Goal: Task Accomplishment & Management: Manage account settings

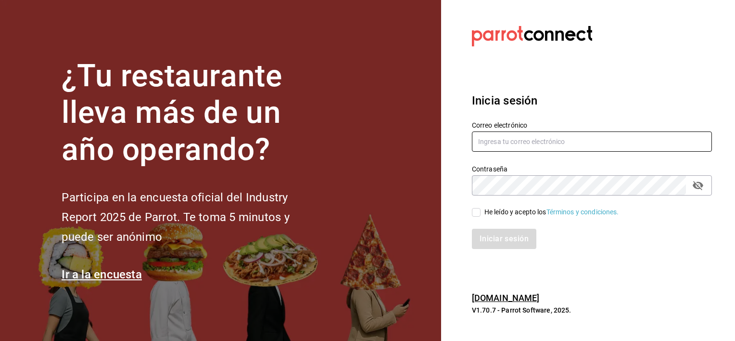
type input "[PERSON_NAME][EMAIL_ADDRESS][PERSON_NAME][DOMAIN_NAME]"
click at [475, 211] on input "He leído y acepto los Términos y condiciones." at bounding box center [476, 212] width 9 height 9
checkbox input "true"
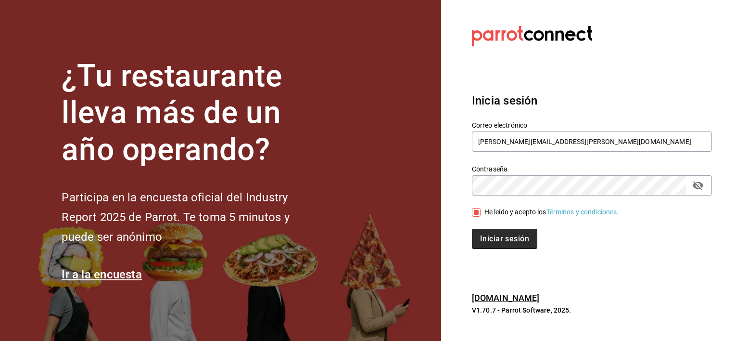
click at [494, 233] on button "Iniciar sesión" at bounding box center [504, 239] width 65 height 20
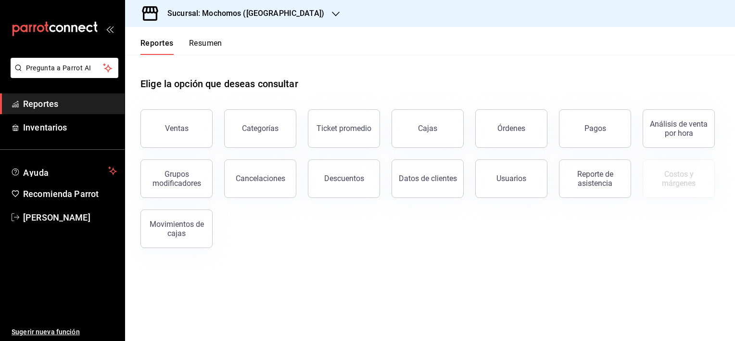
click at [332, 13] on icon "button" at bounding box center [336, 14] width 8 height 8
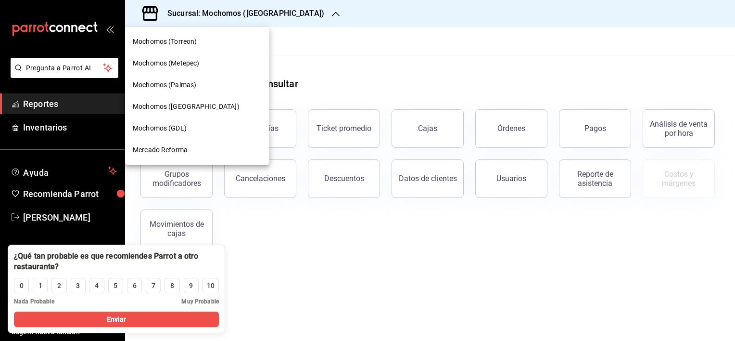
click at [185, 37] on span "Mochomos (Torreon)" at bounding box center [165, 42] width 64 height 10
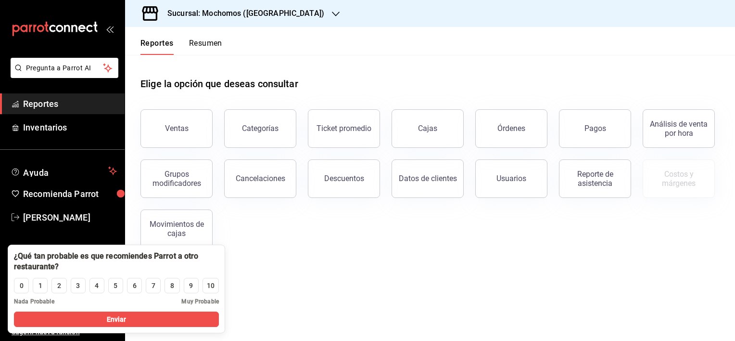
click at [332, 17] on icon "button" at bounding box center [336, 14] width 8 height 8
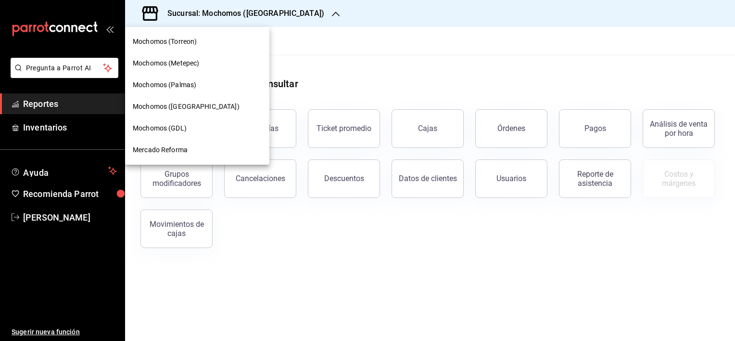
click at [229, 47] on div "Mochomos (Torreon)" at bounding box center [197, 42] width 144 height 22
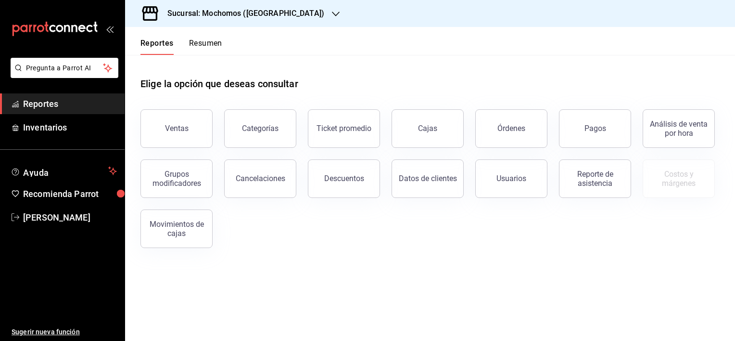
click at [293, 13] on div "Sucursal: Mochomos ([GEOGRAPHIC_DATA])" at bounding box center [238, 13] width 211 height 27
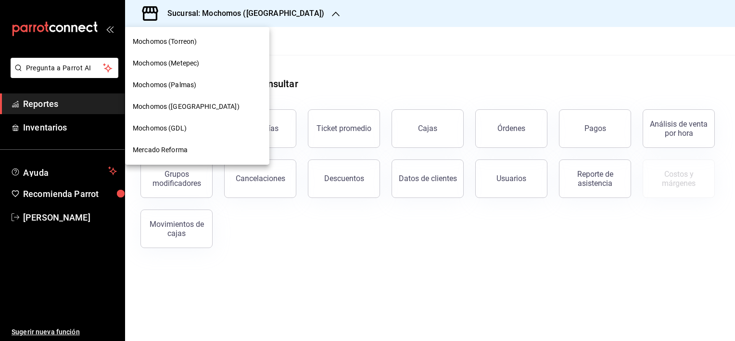
click at [172, 146] on span "Mercado Reforma" at bounding box center [160, 150] width 55 height 10
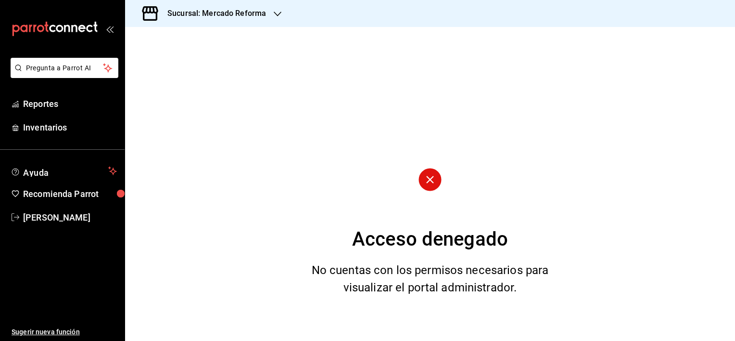
click at [275, 12] on icon "button" at bounding box center [278, 14] width 8 height 8
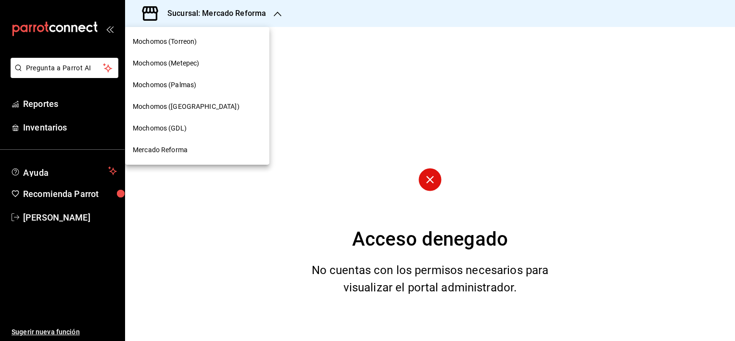
click at [352, 117] on div at bounding box center [367, 170] width 735 height 341
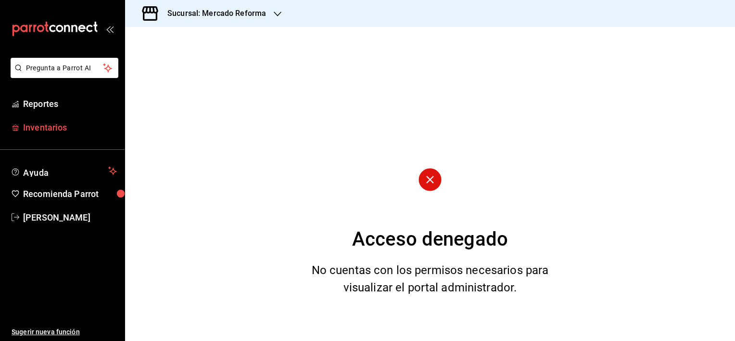
click at [50, 125] on span "Inventarios" at bounding box center [70, 127] width 94 height 13
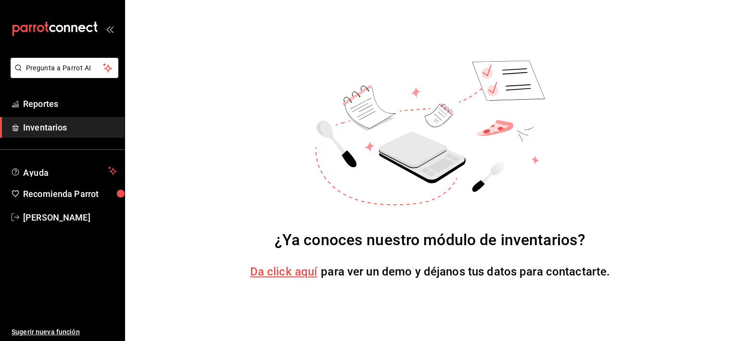
click at [50, 125] on span "Inventarios" at bounding box center [70, 127] width 94 height 13
click at [56, 106] on span "Reportes" at bounding box center [70, 103] width 94 height 13
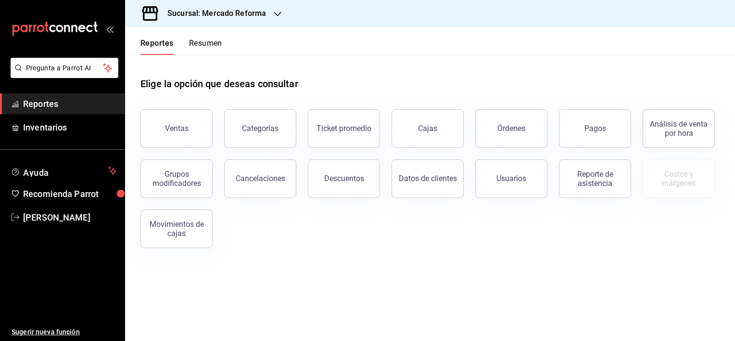
click at [280, 13] on icon "button" at bounding box center [278, 14] width 8 height 8
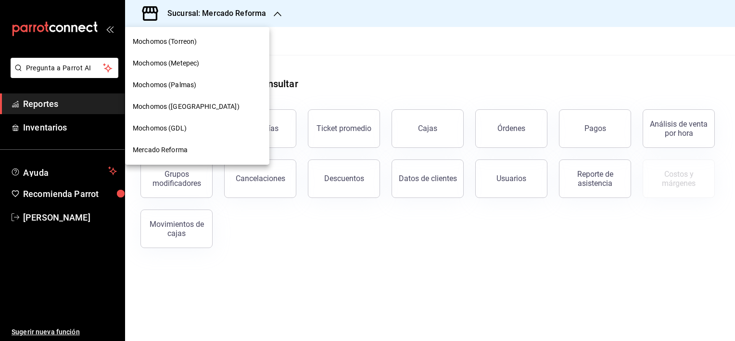
click at [233, 39] on div "Mochomos (Torreon)" at bounding box center [197, 42] width 129 height 10
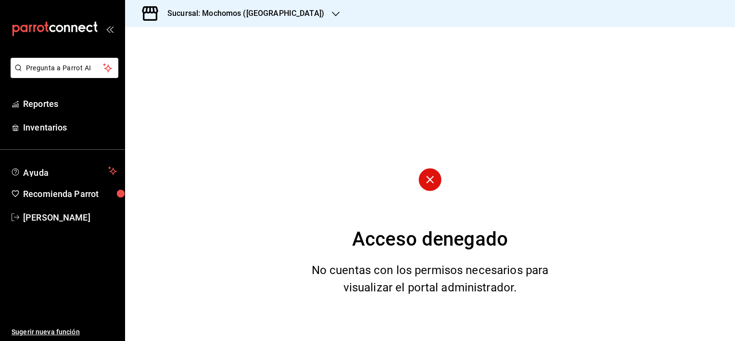
click at [293, 13] on div "Sucursal: Mochomos ([GEOGRAPHIC_DATA])" at bounding box center [238, 13] width 211 height 27
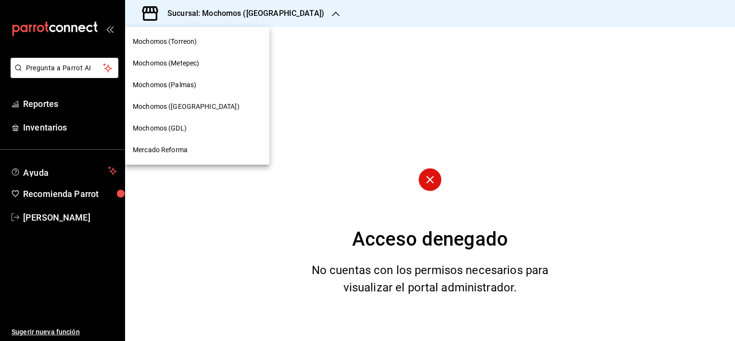
click at [64, 69] on div at bounding box center [367, 170] width 735 height 341
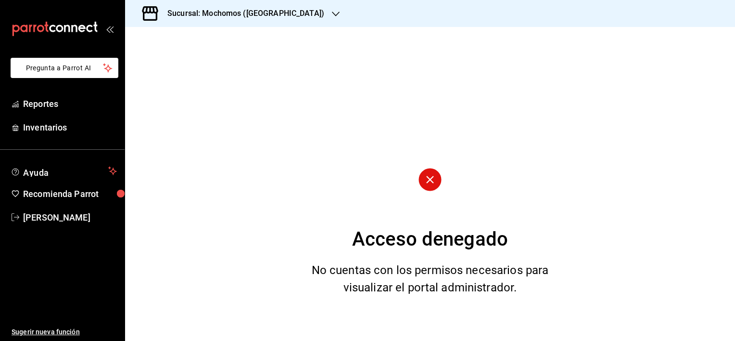
click at [64, 69] on span "Pregunta a Parrot AI" at bounding box center [64, 68] width 77 height 10
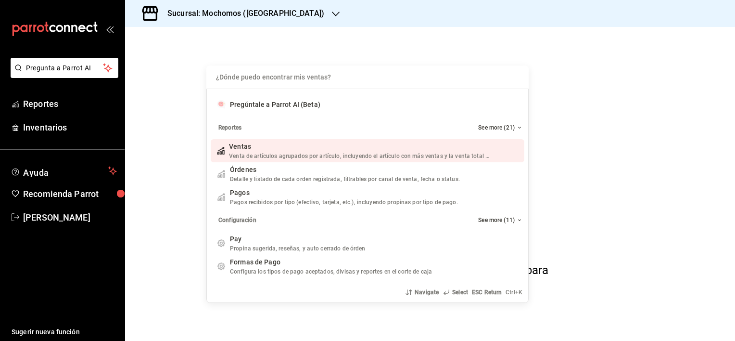
click at [57, 214] on div "¿Dónde puedo encontrar mis ventas? Pregúntale a Parrot AI (Beta) Reportes See m…" at bounding box center [367, 170] width 735 height 341
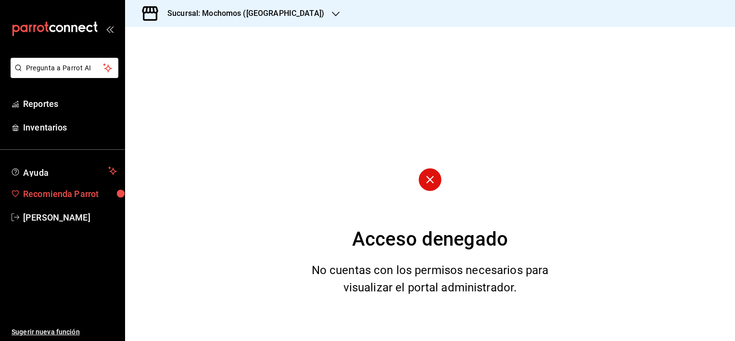
click at [81, 192] on span "Recomienda Parrot" at bounding box center [70, 193] width 94 height 13
click at [114, 27] on div "mailbox folders" at bounding box center [62, 29] width 125 height 58
click at [108, 30] on icon "open_drawer_menu" at bounding box center [110, 29] width 8 height 8
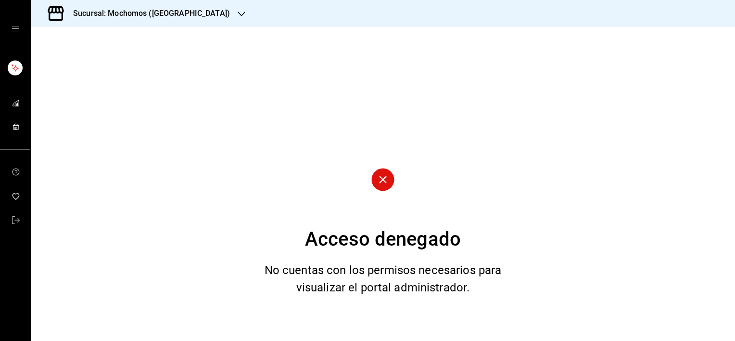
drag, startPoint x: 13, startPoint y: 218, endPoint x: 264, endPoint y: 127, distance: 266.2
click at [264, 127] on div "Acceso denegado No cuentas con los permisos necesarios para visualizar el porta…" at bounding box center [383, 184] width 705 height 314
click at [238, 13] on icon "button" at bounding box center [242, 14] width 8 height 8
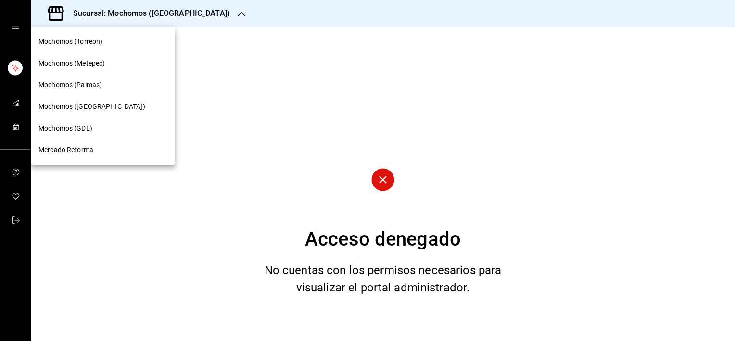
click at [14, 26] on div at bounding box center [367, 170] width 735 height 341
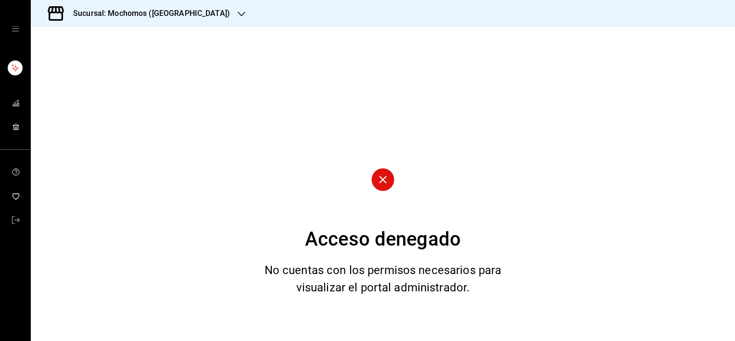
click at [14, 26] on icon "open drawer" at bounding box center [15, 28] width 7 height 5
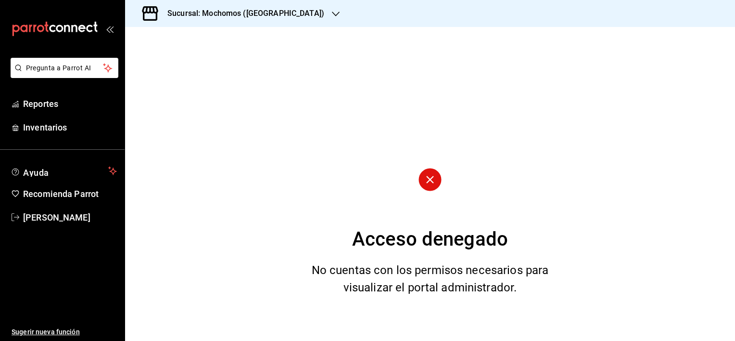
click at [14, 26] on icon "mailbox folders" at bounding box center [55, 29] width 87 height 14
click at [220, 263] on div "Acceso denegado No cuentas con los permisos necesarios para visualizar el porta…" at bounding box center [430, 184] width 610 height 314
click at [40, 102] on span "Reportes" at bounding box center [70, 103] width 94 height 13
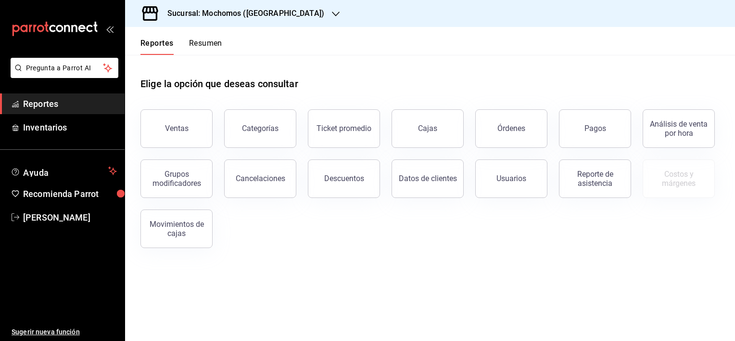
click at [332, 11] on icon "button" at bounding box center [336, 14] width 8 height 8
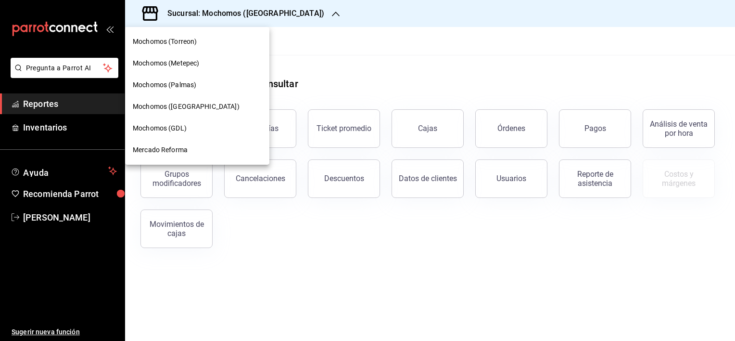
click at [214, 110] on div "Mochomos ([GEOGRAPHIC_DATA])" at bounding box center [197, 107] width 129 height 10
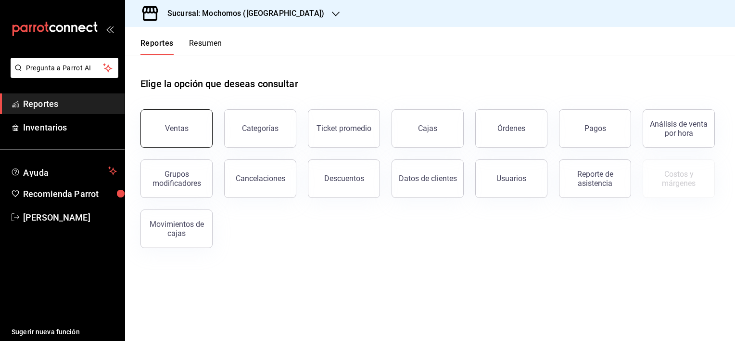
click at [193, 124] on button "Ventas" at bounding box center [177, 128] width 72 height 38
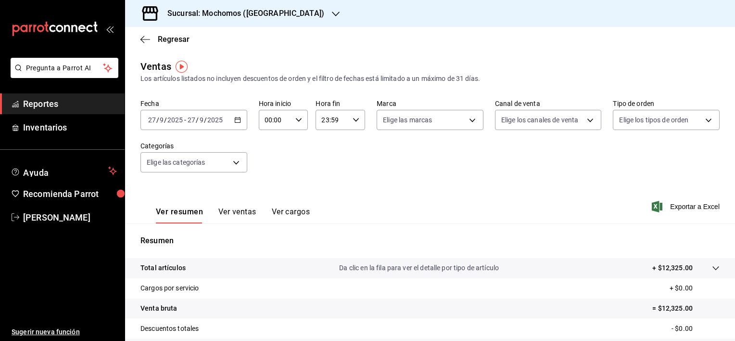
click at [332, 13] on icon "button" at bounding box center [336, 14] width 8 height 8
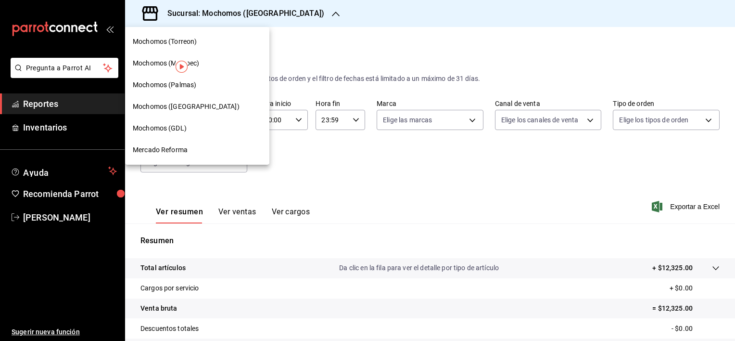
click at [184, 125] on span "Mochomos (GDL)" at bounding box center [160, 128] width 54 height 10
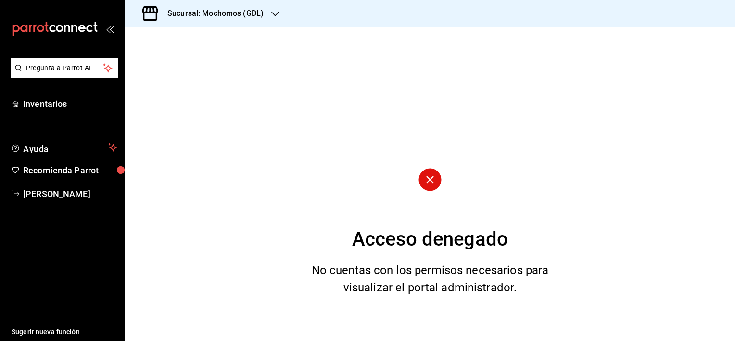
click at [273, 13] on icon "button" at bounding box center [275, 14] width 8 height 8
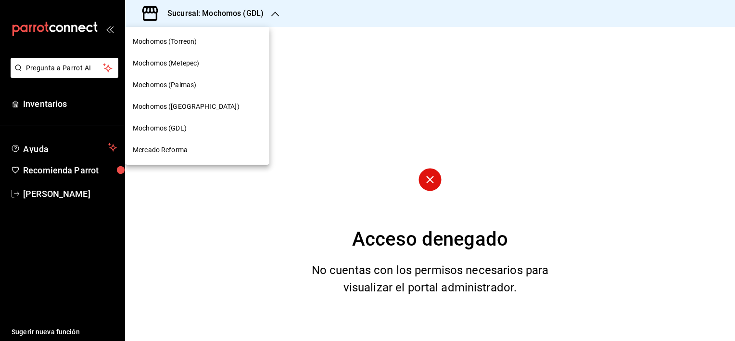
click at [201, 42] on div "Mochomos (Torreon)" at bounding box center [197, 42] width 129 height 10
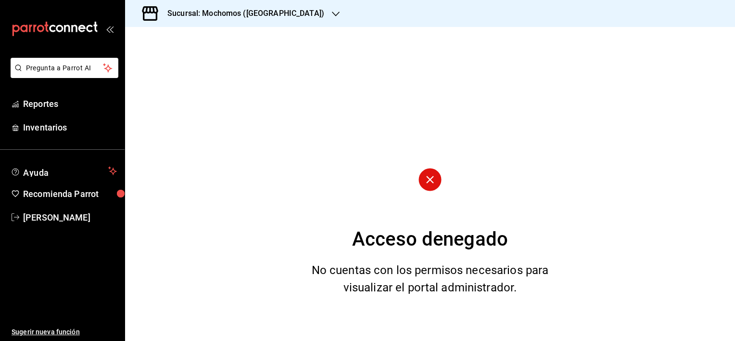
click at [332, 12] on icon "button" at bounding box center [336, 14] width 8 height 8
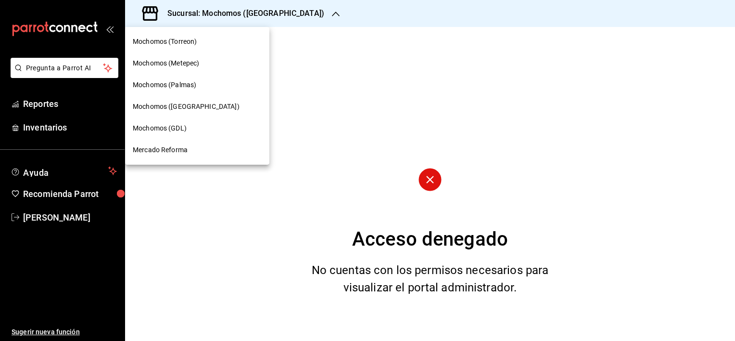
click at [231, 62] on div "Mochomos (Metepec)" at bounding box center [197, 63] width 129 height 10
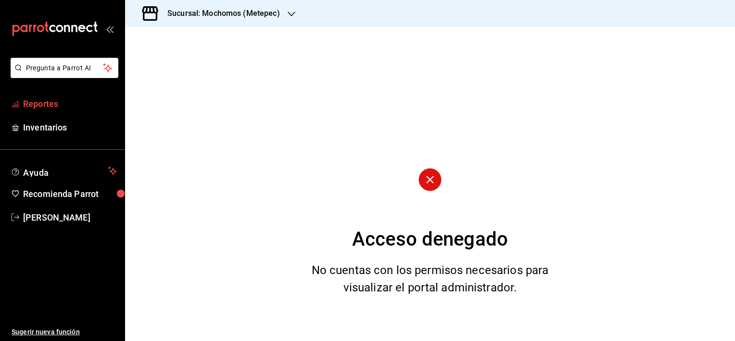
click at [60, 104] on span "Reportes" at bounding box center [70, 103] width 94 height 13
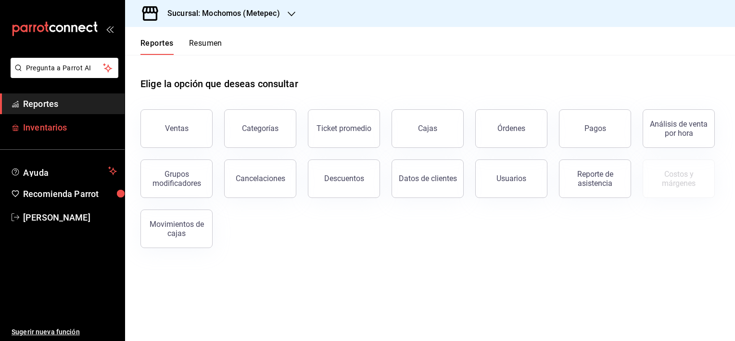
click at [62, 125] on span "Inventarios" at bounding box center [70, 127] width 94 height 13
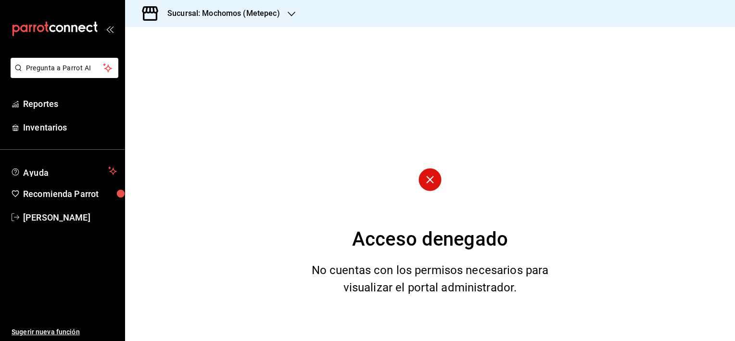
click at [111, 28] on icon "open_drawer_menu" at bounding box center [110, 29] width 8 height 8
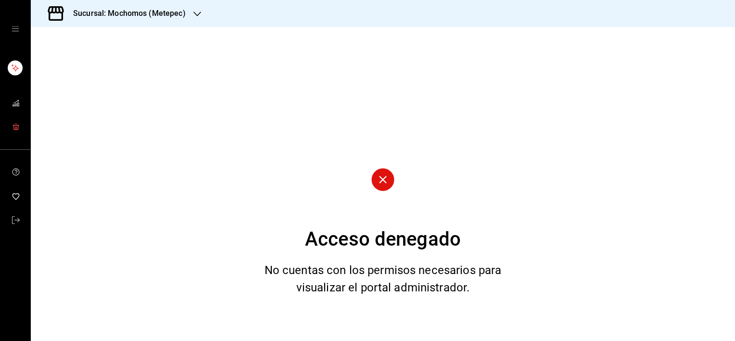
click at [12, 129] on icon "mailbox folders" at bounding box center [16, 127] width 8 height 8
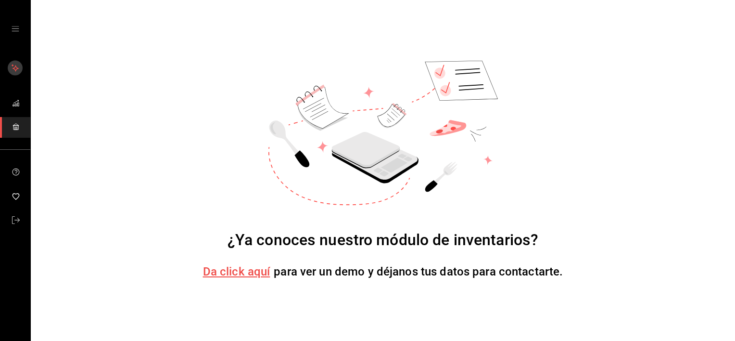
click at [12, 63] on rect "mailbox folders" at bounding box center [15, 68] width 15 height 15
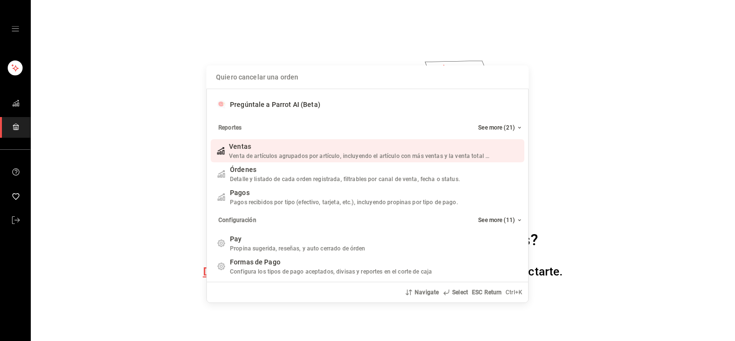
click at [16, 29] on div "Quiero cancelar una orden Pregúntale a Parrot AI (Beta) Reportes See more (21) …" at bounding box center [367, 170] width 735 height 341
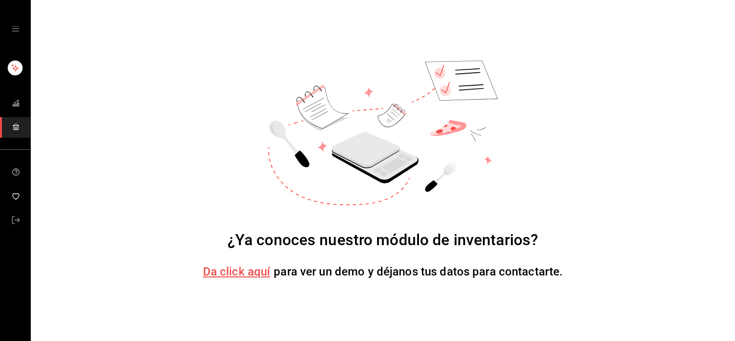
click at [16, 29] on icon "open drawer" at bounding box center [15, 28] width 7 height 5
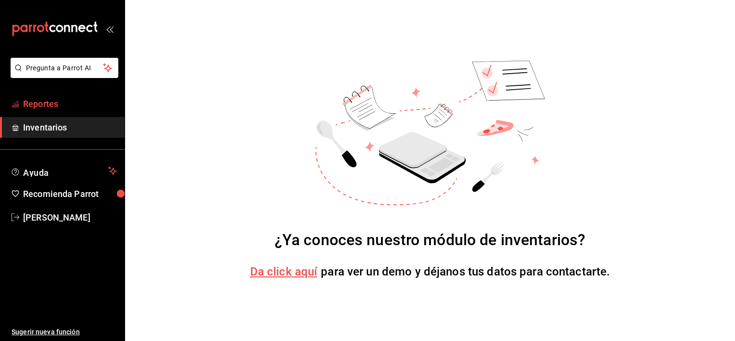
click at [59, 106] on span "Reportes" at bounding box center [70, 103] width 94 height 13
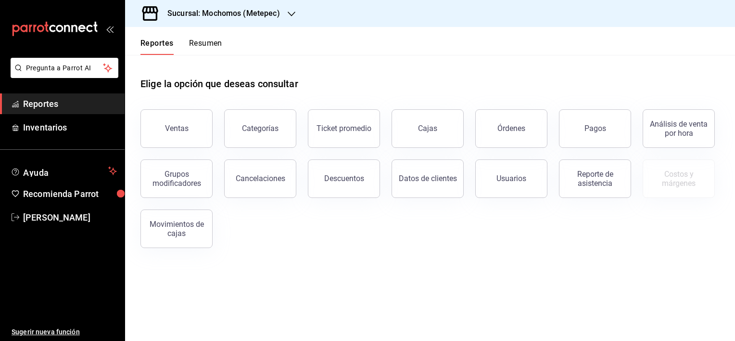
click at [290, 14] on icon "button" at bounding box center [292, 14] width 8 height 8
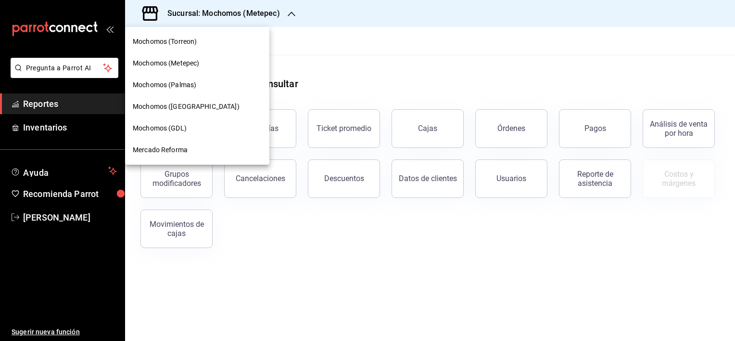
click at [461, 53] on div at bounding box center [367, 170] width 735 height 341
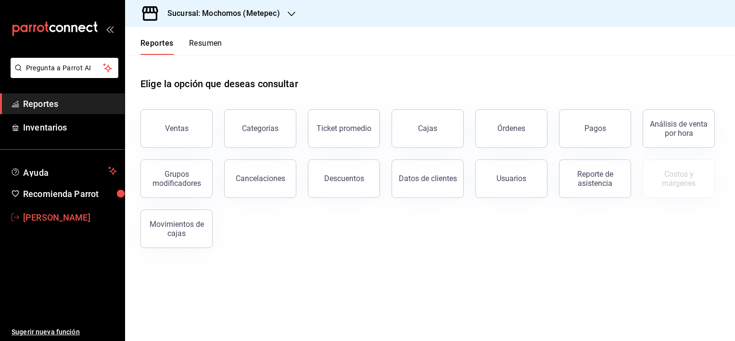
click at [46, 217] on span "[PERSON_NAME]" at bounding box center [70, 217] width 94 height 13
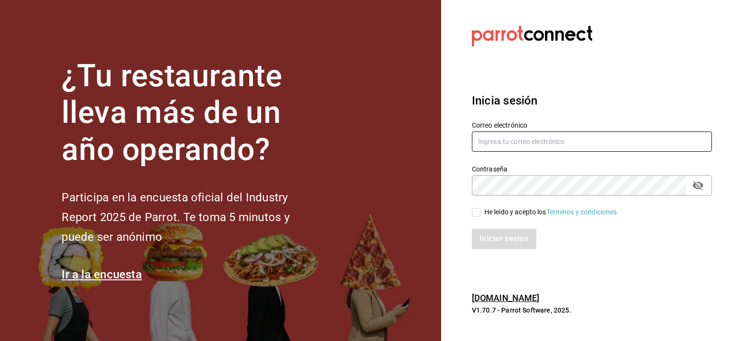
type input "[PERSON_NAME][EMAIL_ADDRESS][PERSON_NAME][DOMAIN_NAME]"
click at [477, 211] on input "He leído y acepto los Términos y condiciones." at bounding box center [476, 212] width 9 height 9
checkbox input "true"
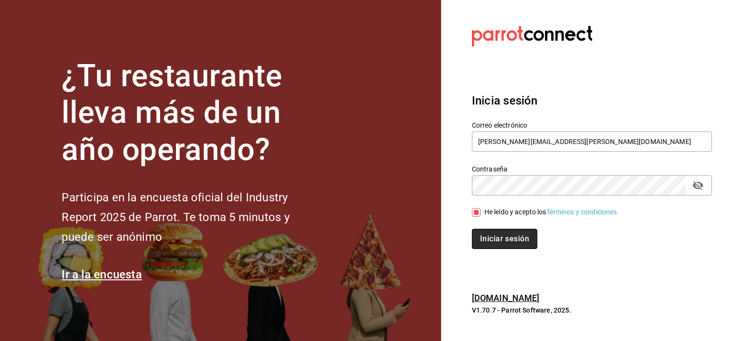
click at [487, 231] on button "Iniciar sesión" at bounding box center [504, 239] width 65 height 20
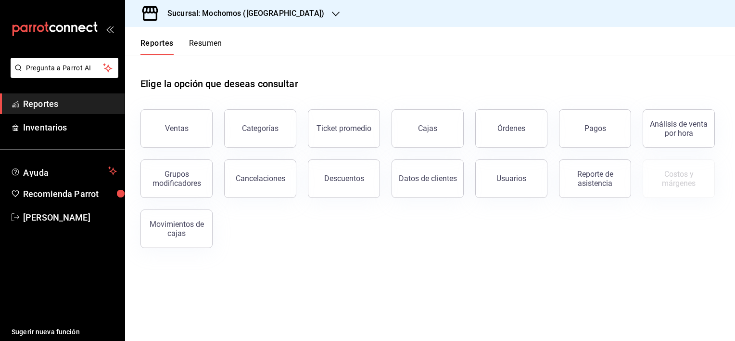
click at [332, 17] on icon "button" at bounding box center [336, 14] width 8 height 8
click at [332, 10] on icon "button" at bounding box center [336, 14] width 8 height 8
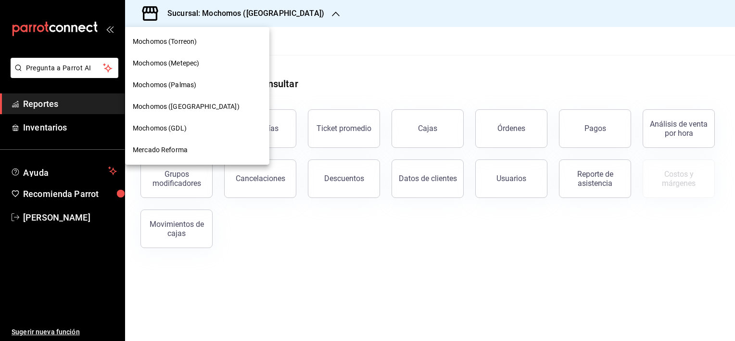
click at [191, 44] on span "Mochomos (Torreon)" at bounding box center [165, 42] width 64 height 10
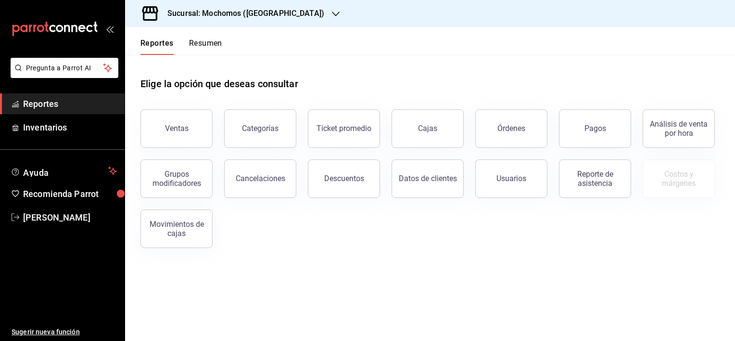
click at [55, 103] on span "Reportes" at bounding box center [70, 103] width 94 height 13
click at [174, 119] on button "Ventas" at bounding box center [177, 128] width 72 height 38
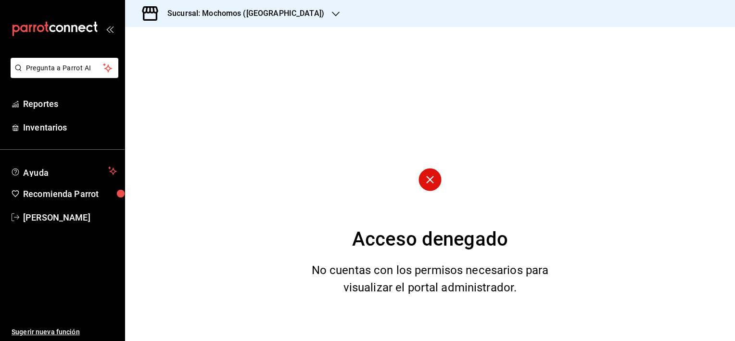
click at [332, 13] on icon "button" at bounding box center [336, 14] width 8 height 8
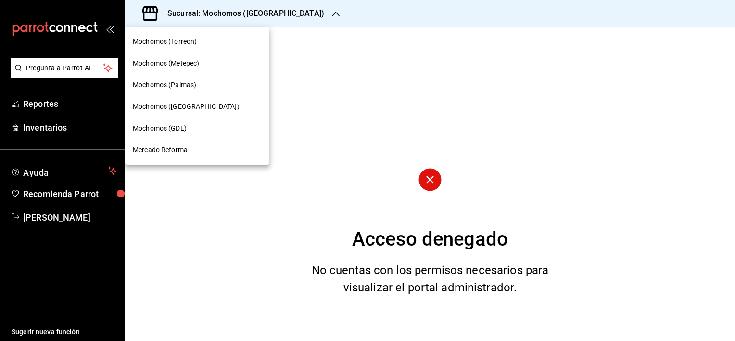
click at [182, 63] on span "Mochomos (Metepec)" at bounding box center [166, 63] width 66 height 10
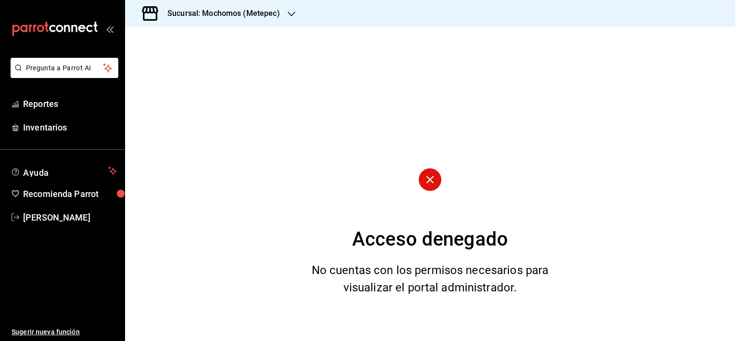
click at [288, 14] on icon "button" at bounding box center [292, 14] width 8 height 8
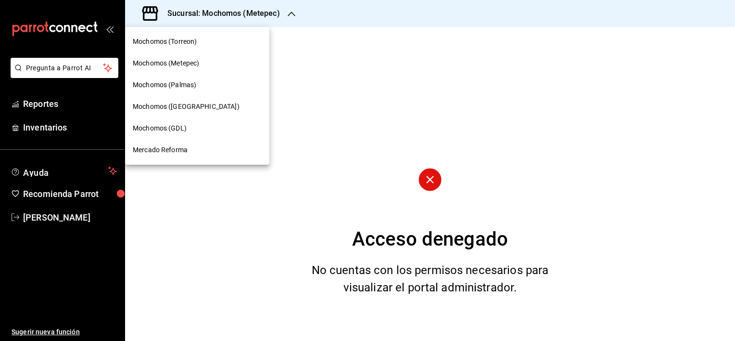
click at [14, 216] on div at bounding box center [367, 170] width 735 height 341
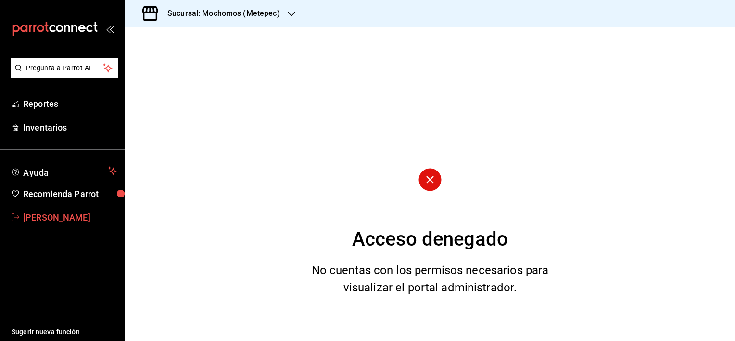
click at [38, 216] on span "[PERSON_NAME]" at bounding box center [70, 217] width 94 height 13
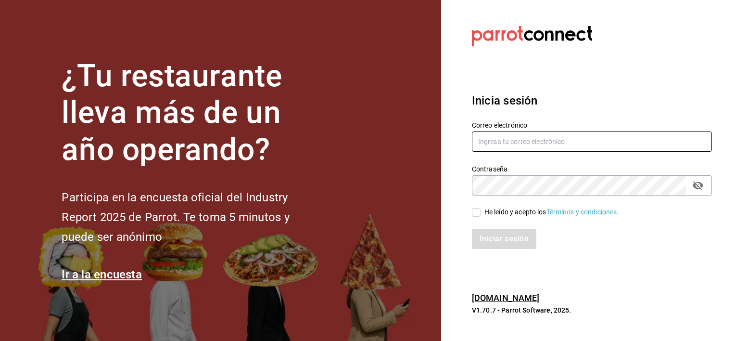
type input "[PERSON_NAME][EMAIL_ADDRESS][PERSON_NAME][DOMAIN_NAME]"
click at [704, 183] on icon "passwordField" at bounding box center [698, 185] width 12 height 12
click at [477, 214] on input "He leído y acepto los Términos y condiciones." at bounding box center [476, 212] width 9 height 9
checkbox input "true"
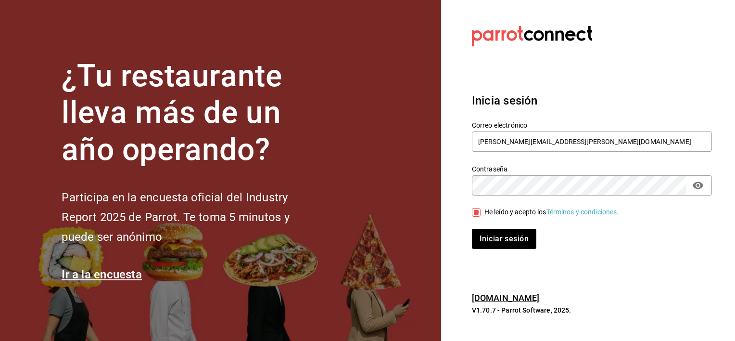
click at [511, 300] on link "parrotsoftware.com.mx" at bounding box center [506, 298] width 68 height 10
click at [500, 238] on button "Iniciar sesión" at bounding box center [504, 239] width 65 height 20
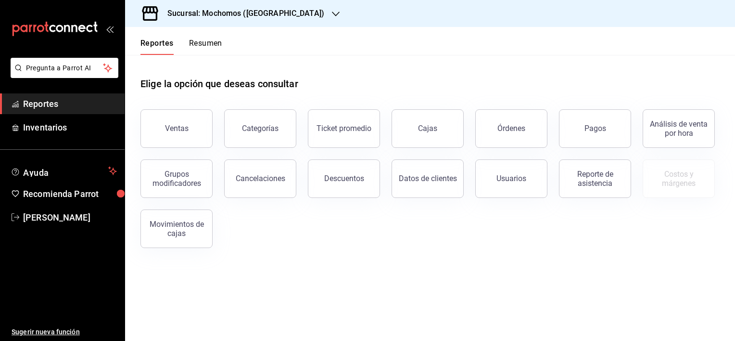
click at [332, 16] on icon "button" at bounding box center [336, 14] width 8 height 8
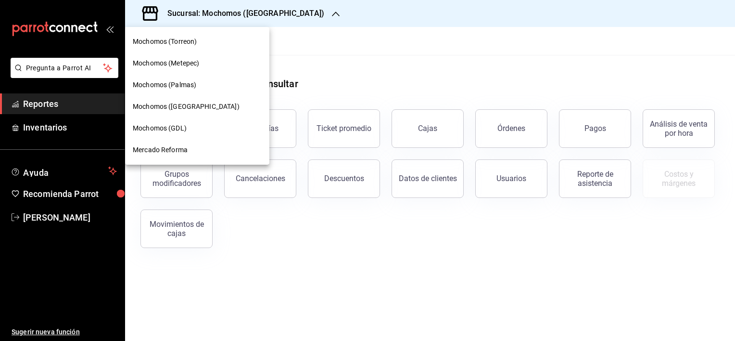
click at [46, 217] on div at bounding box center [367, 170] width 735 height 341
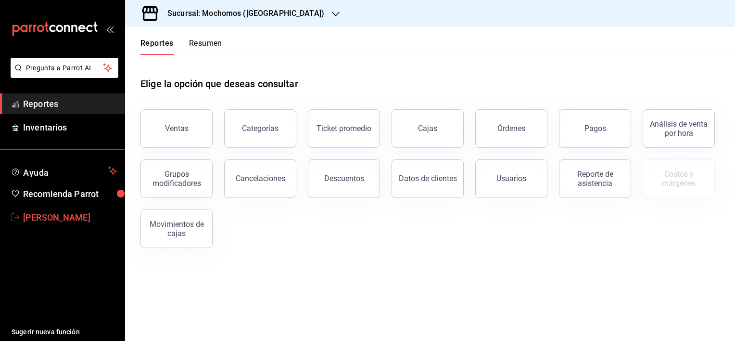
click at [15, 216] on icon "mailbox folders" at bounding box center [16, 217] width 8 height 8
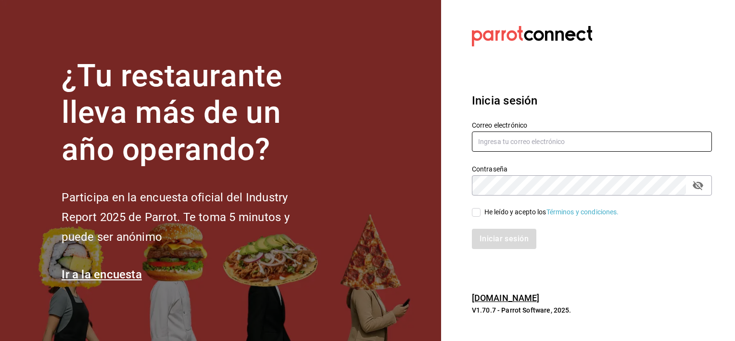
type input "[PERSON_NAME][EMAIL_ADDRESS][PERSON_NAME][DOMAIN_NAME]"
click at [698, 185] on icon "passwordField" at bounding box center [698, 185] width 11 height 9
click at [474, 211] on input "He leído y acepto los Términos y condiciones." at bounding box center [476, 212] width 9 height 9
checkbox input "true"
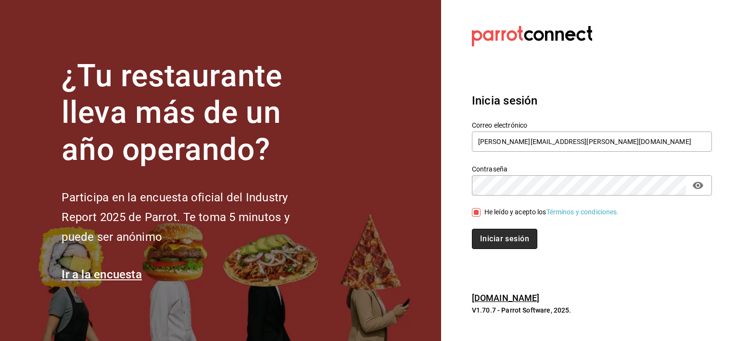
click at [489, 237] on button "Iniciar sesión" at bounding box center [504, 239] width 65 height 20
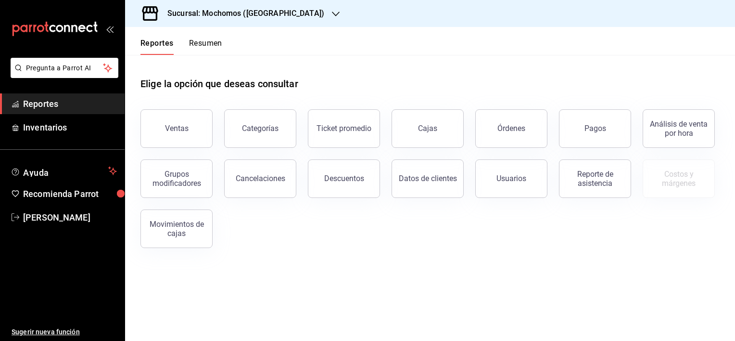
click at [332, 13] on icon "button" at bounding box center [336, 14] width 8 height 8
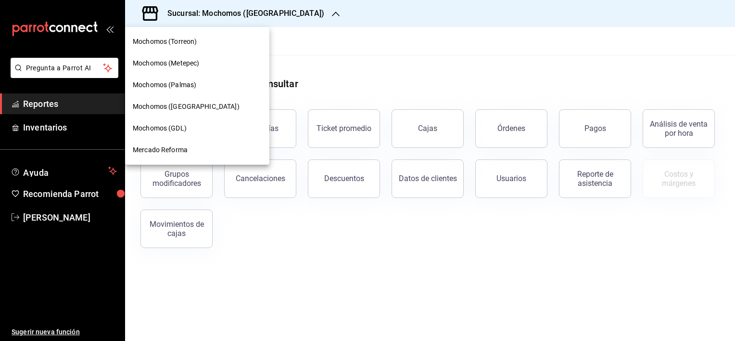
click at [386, 60] on div at bounding box center [367, 170] width 735 height 341
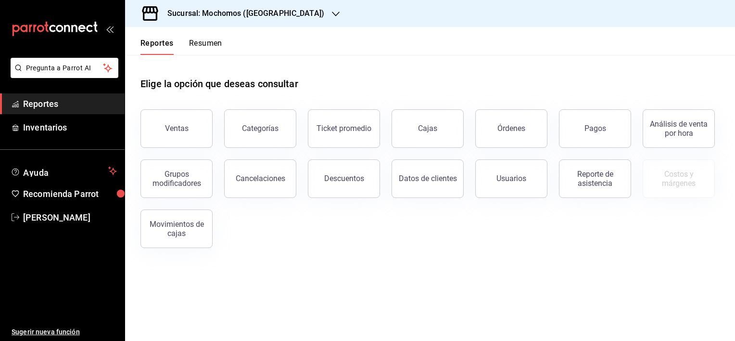
click at [332, 15] on icon "button" at bounding box center [336, 14] width 8 height 8
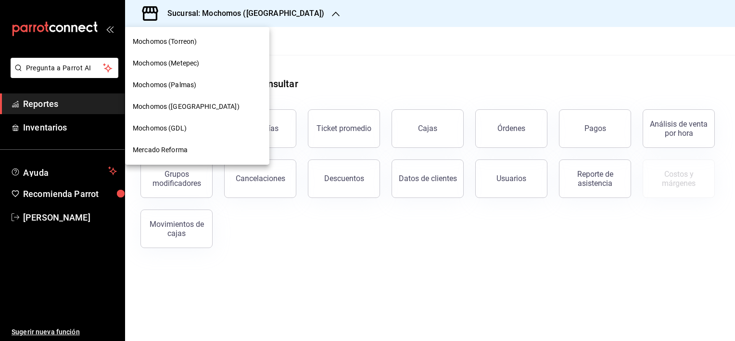
click at [357, 64] on div at bounding box center [367, 170] width 735 height 341
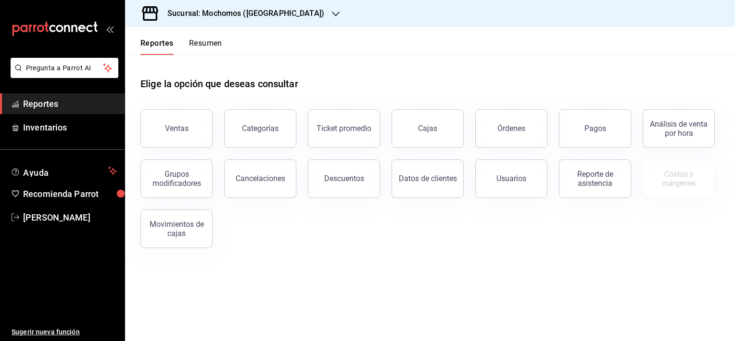
click at [332, 14] on icon "button" at bounding box center [336, 14] width 8 height 8
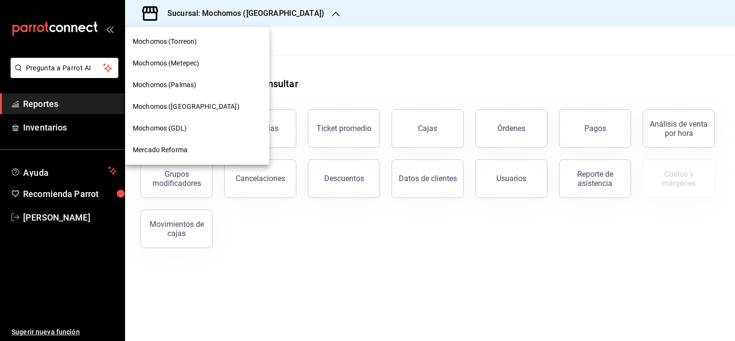
click at [349, 52] on div at bounding box center [367, 170] width 735 height 341
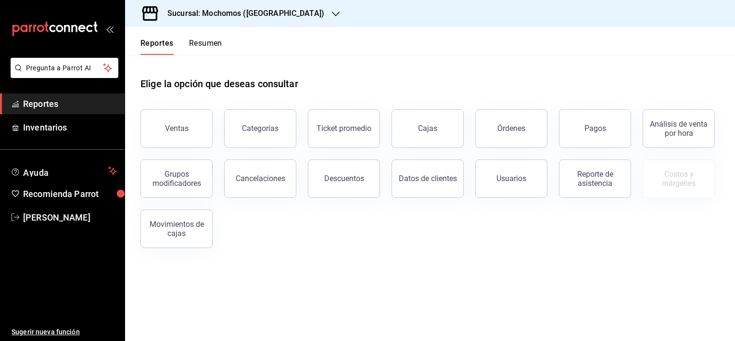
click at [332, 15] on icon "button" at bounding box center [336, 14] width 8 height 8
click at [332, 13] on icon "button" at bounding box center [336, 14] width 8 height 8
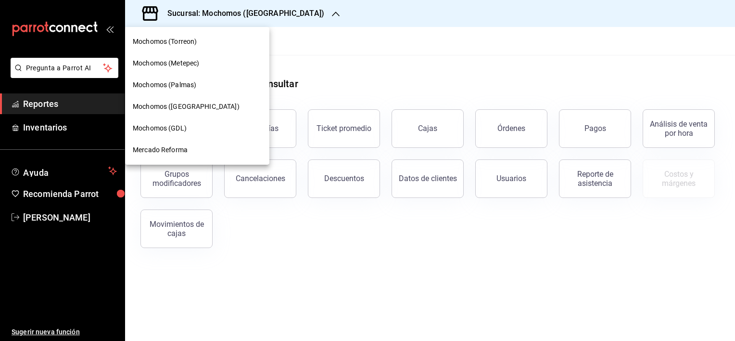
click at [177, 123] on span "Mochomos (GDL)" at bounding box center [160, 128] width 54 height 10
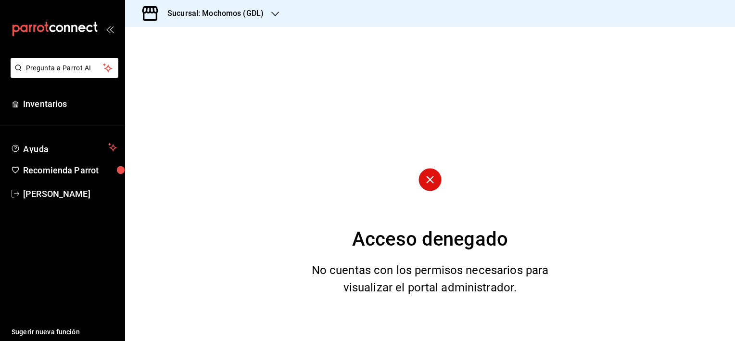
click at [273, 13] on icon "button" at bounding box center [275, 14] width 8 height 5
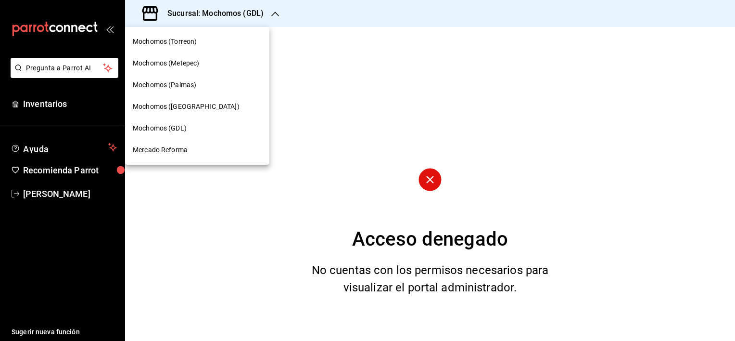
click at [160, 129] on span "Mochomos (GDL)" at bounding box center [160, 128] width 54 height 10
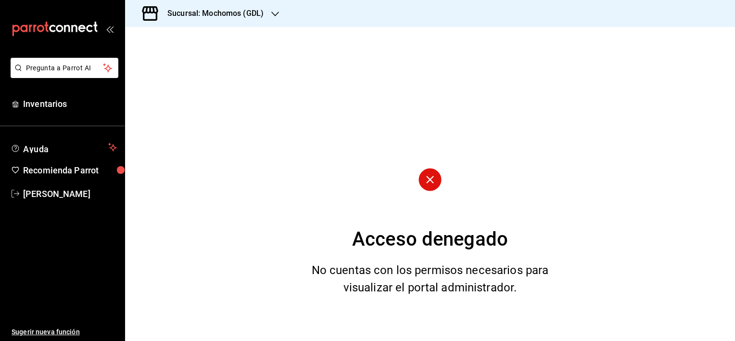
click at [274, 12] on icon "button" at bounding box center [275, 14] width 8 height 8
click at [273, 12] on icon "button" at bounding box center [275, 14] width 8 height 8
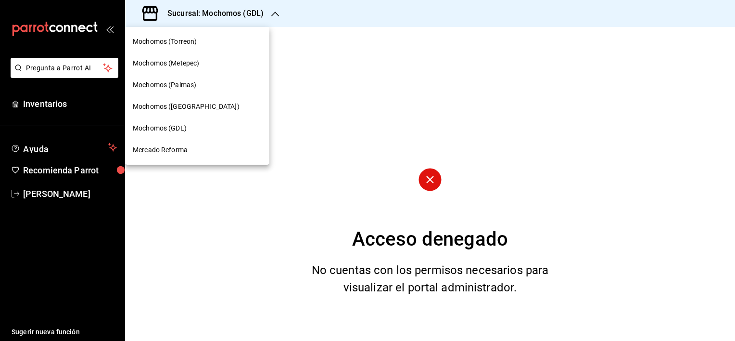
click at [109, 30] on div at bounding box center [367, 170] width 735 height 341
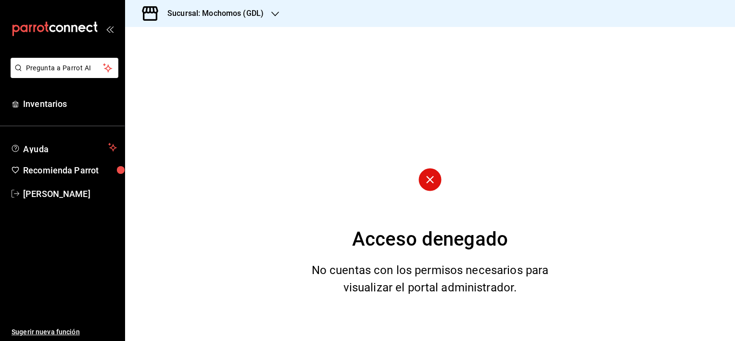
click at [109, 30] on icon "open_drawer_menu" at bounding box center [110, 29] width 8 height 8
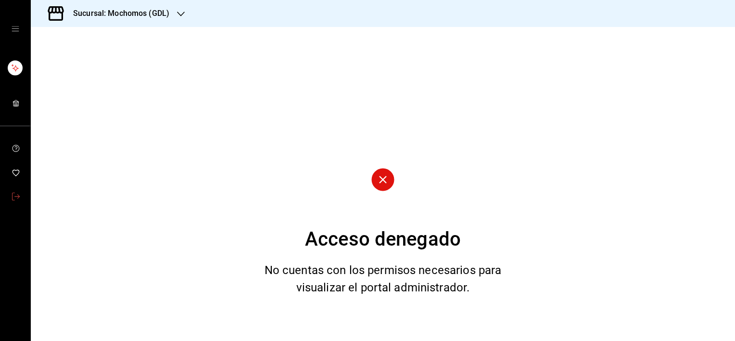
click at [13, 195] on icon "mailbox folders" at bounding box center [16, 196] width 8 height 8
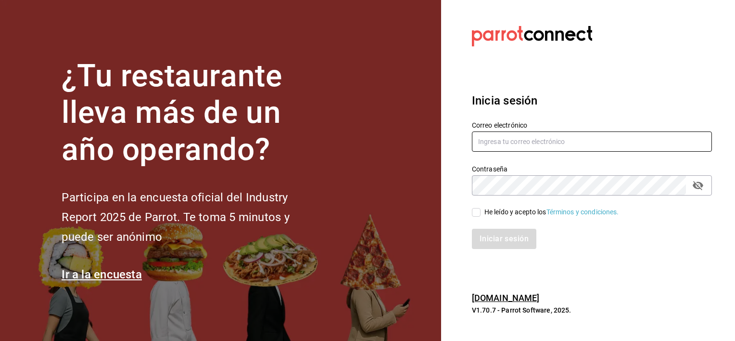
type input "[PERSON_NAME][EMAIL_ADDRESS][PERSON_NAME][DOMAIN_NAME]"
click at [476, 214] on input "He leído y acepto los Términos y condiciones." at bounding box center [476, 212] width 9 height 9
checkbox input "true"
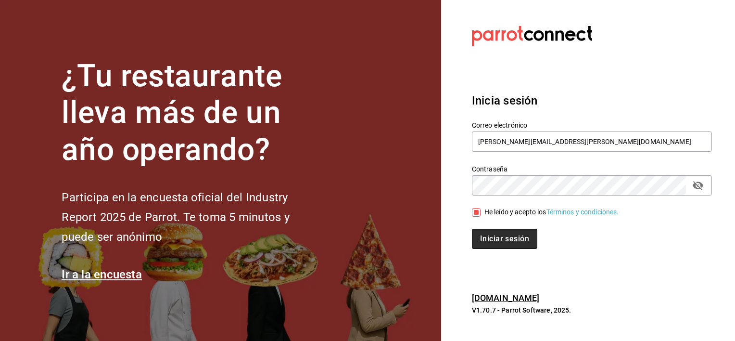
click at [494, 238] on button "Iniciar sesión" at bounding box center [504, 239] width 65 height 20
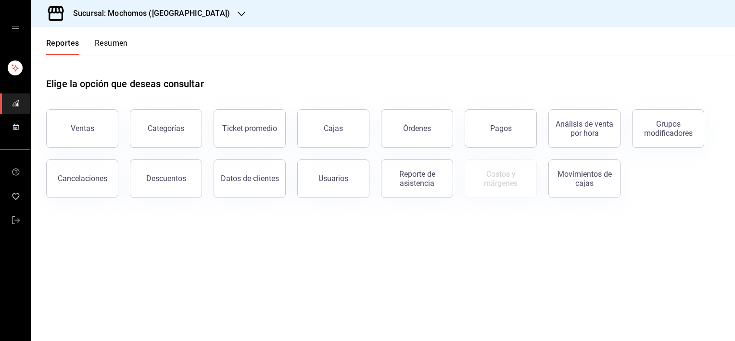
click at [238, 12] on icon "button" at bounding box center [242, 14] width 8 height 8
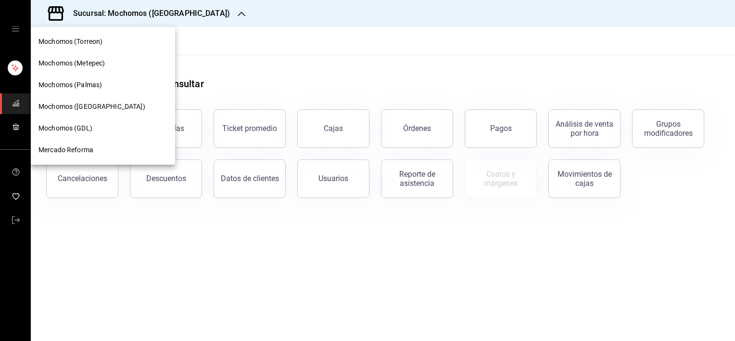
click at [269, 62] on div at bounding box center [367, 170] width 735 height 341
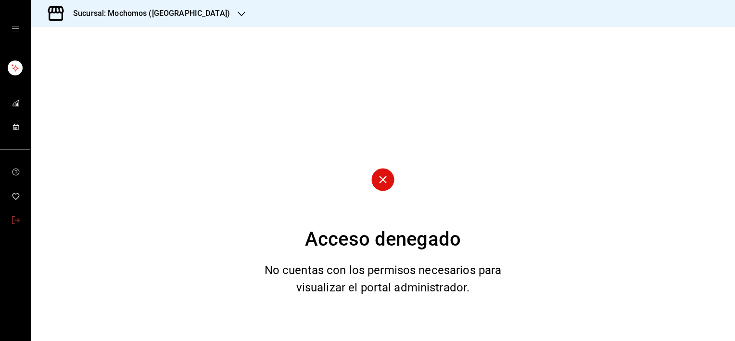
click at [13, 218] on icon "mailbox folders" at bounding box center [16, 220] width 8 height 8
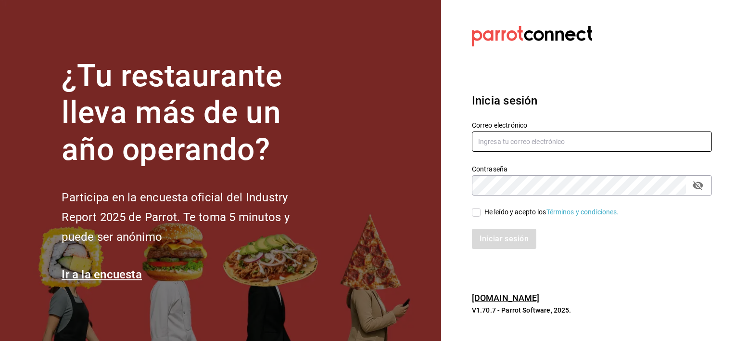
type input "[PERSON_NAME][EMAIL_ADDRESS][PERSON_NAME][DOMAIN_NAME]"
click at [477, 212] on input "He leído y acepto los Términos y condiciones." at bounding box center [476, 212] width 9 height 9
checkbox input "true"
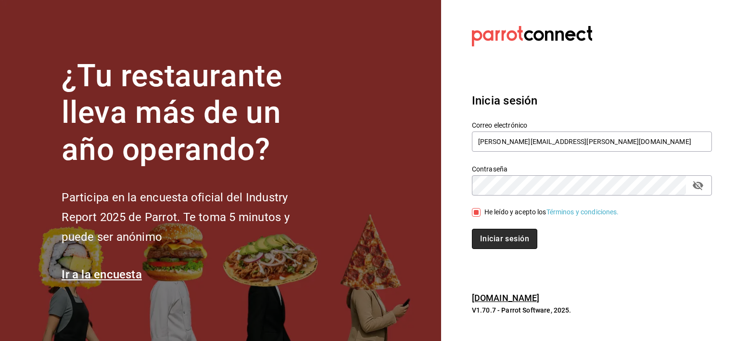
click at [504, 243] on button "Iniciar sesión" at bounding box center [504, 239] width 65 height 20
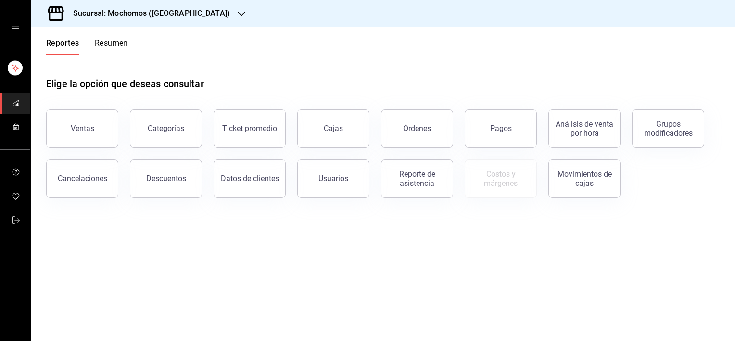
click at [238, 14] on icon "button" at bounding box center [242, 14] width 8 height 8
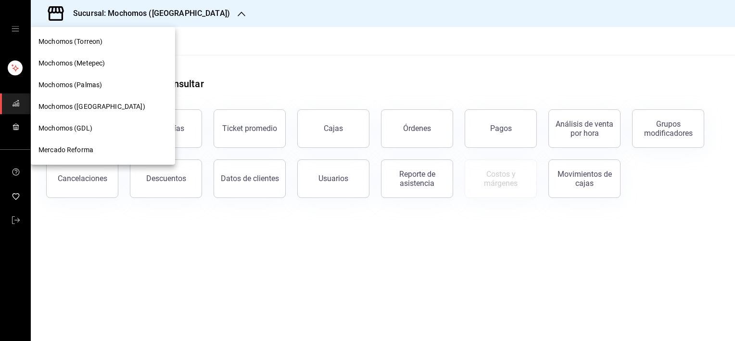
click at [76, 126] on span "Mochomos (GDL)" at bounding box center [65, 128] width 54 height 10
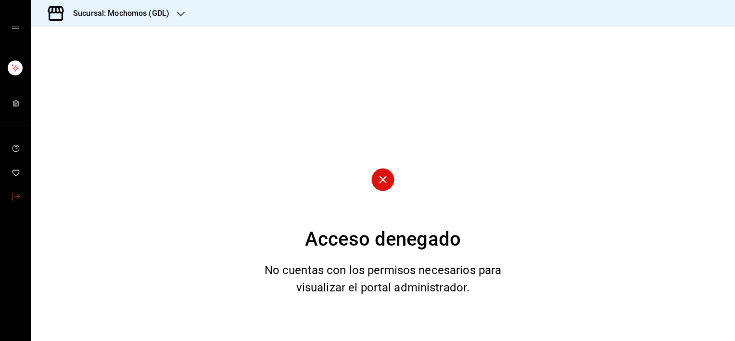
click at [13, 195] on icon "mailbox folders" at bounding box center [16, 196] width 8 height 8
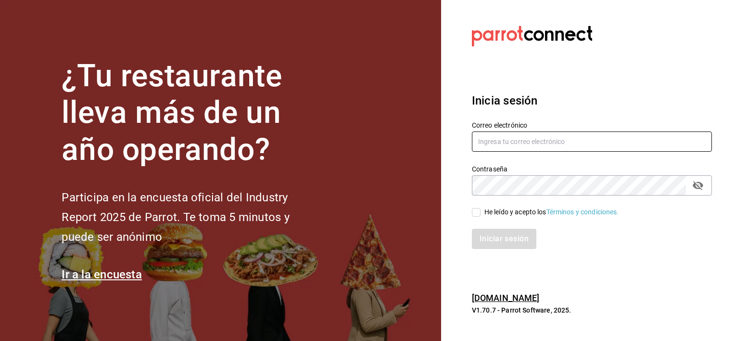
type input "[PERSON_NAME][EMAIL_ADDRESS][PERSON_NAME][DOMAIN_NAME]"
click at [478, 212] on input "He leído y acepto los Términos y condiciones." at bounding box center [476, 212] width 9 height 9
checkbox input "true"
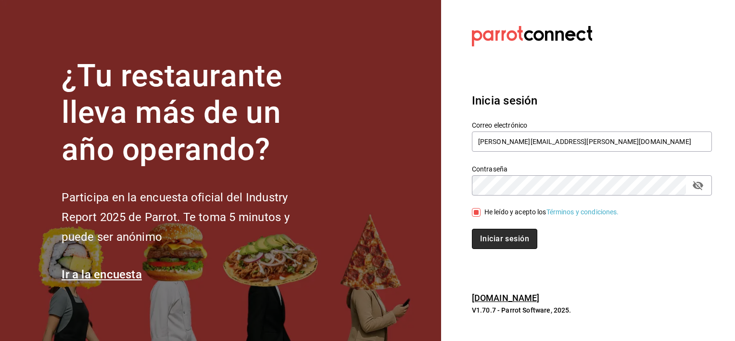
click at [493, 233] on button "Iniciar sesión" at bounding box center [504, 239] width 65 height 20
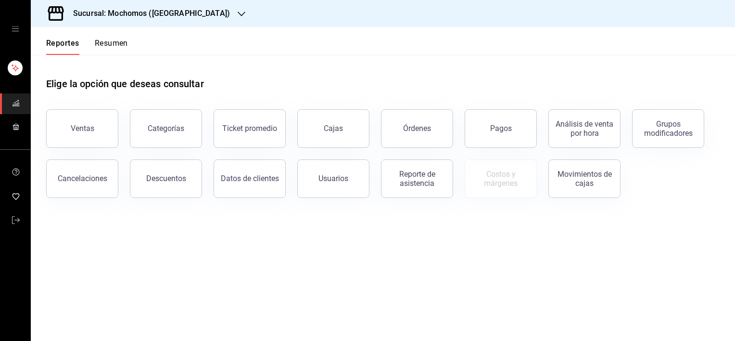
click at [238, 13] on icon "button" at bounding box center [242, 14] width 8 height 8
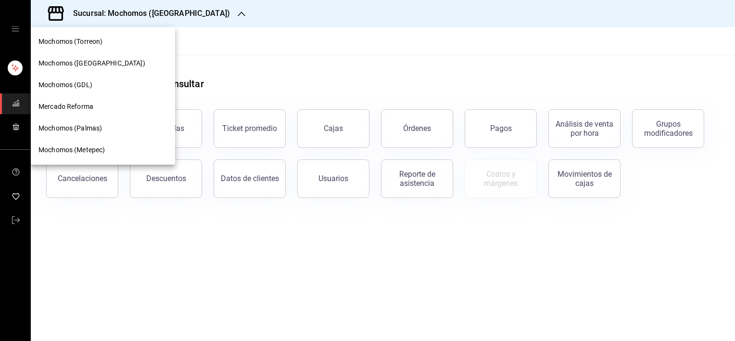
click at [19, 29] on div at bounding box center [367, 170] width 735 height 341
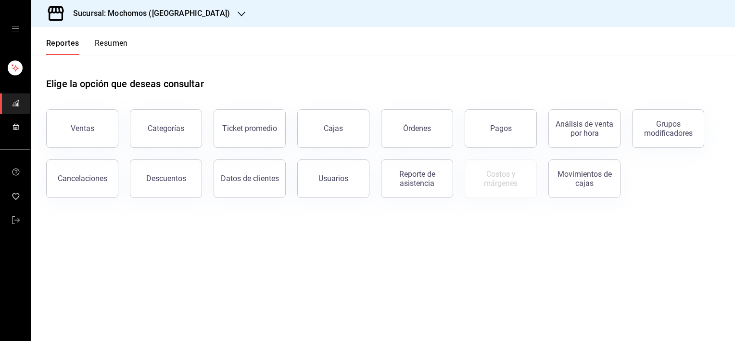
click at [113, 46] on button "Resumen" at bounding box center [111, 46] width 33 height 16
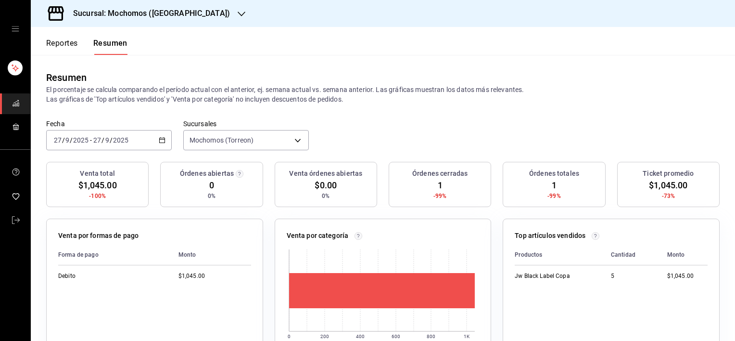
click at [238, 14] on icon "button" at bounding box center [242, 14] width 8 height 5
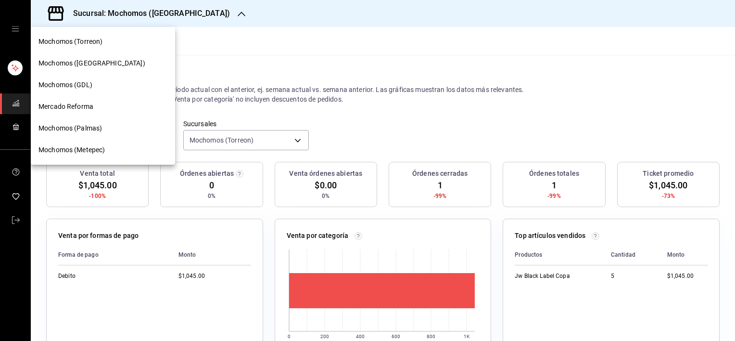
click at [192, 14] on div at bounding box center [367, 170] width 735 height 341
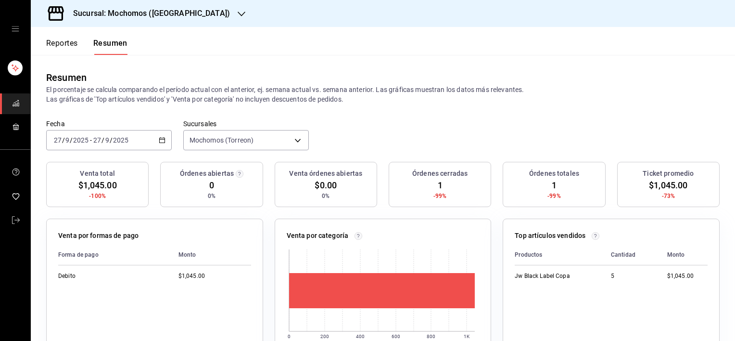
click at [238, 14] on icon "button" at bounding box center [242, 14] width 8 height 8
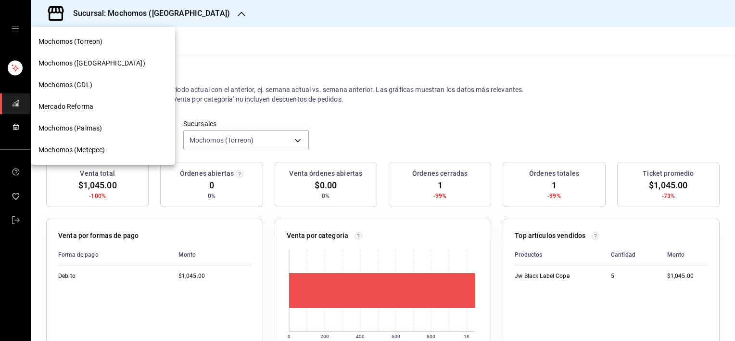
click at [257, 69] on div at bounding box center [367, 170] width 735 height 341
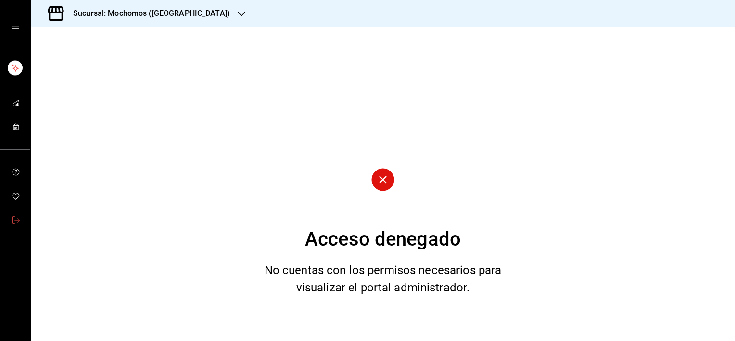
click at [9, 216] on link "mailbox folders" at bounding box center [15, 220] width 30 height 21
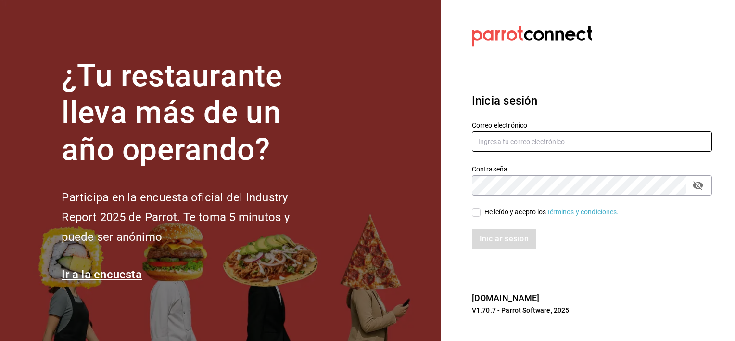
type input "[PERSON_NAME][EMAIL_ADDRESS][PERSON_NAME][DOMAIN_NAME]"
click at [478, 217] on label "He leído y acepto los Términos y condiciones." at bounding box center [545, 212] width 147 height 10
click at [478, 217] on input "He leído y acepto los Términos y condiciones." at bounding box center [476, 212] width 9 height 9
checkbox input "true"
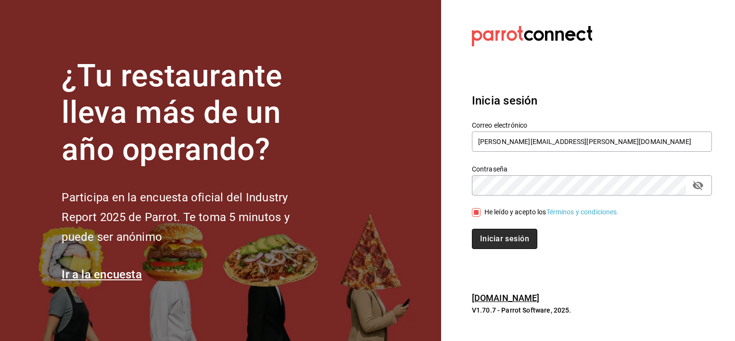
click at [489, 231] on button "Iniciar sesión" at bounding box center [504, 239] width 65 height 20
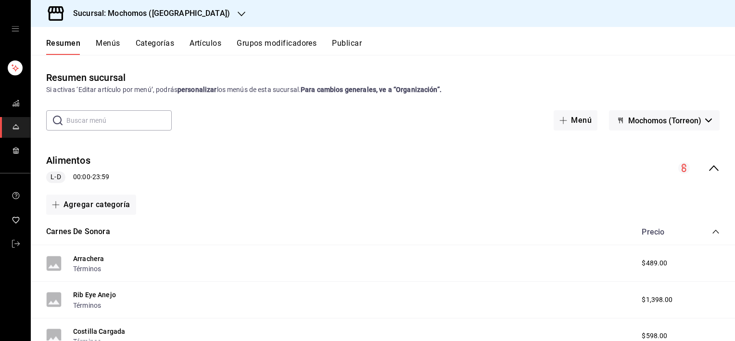
click at [238, 12] on icon "button" at bounding box center [242, 14] width 8 height 8
click at [238, 11] on icon "button" at bounding box center [242, 14] width 8 height 8
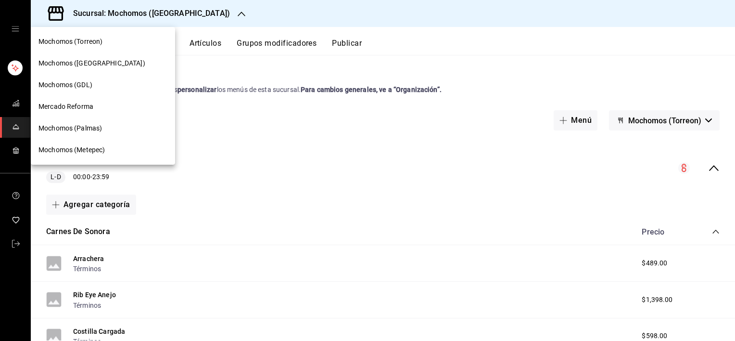
click at [17, 243] on div at bounding box center [367, 170] width 735 height 341
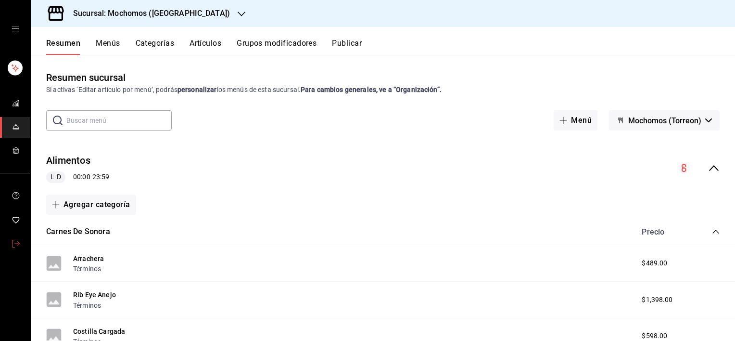
drag, startPoint x: 17, startPoint y: 243, endPoint x: 239, endPoint y: 273, distance: 224.4
click at [239, 273] on div "Arrachera Términos $489.00" at bounding box center [383, 263] width 705 height 37
click at [238, 13] on icon "button" at bounding box center [242, 14] width 8 height 5
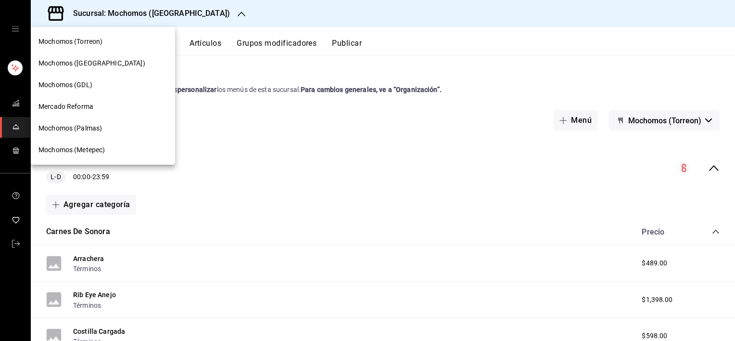
click at [14, 241] on div at bounding box center [367, 170] width 735 height 341
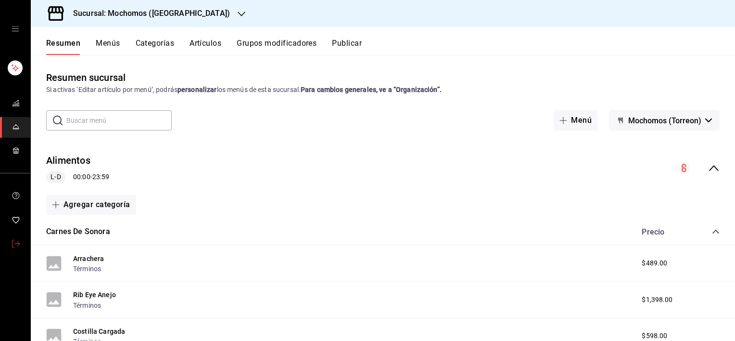
click at [12, 245] on icon "mailbox folders" at bounding box center [16, 244] width 8 height 8
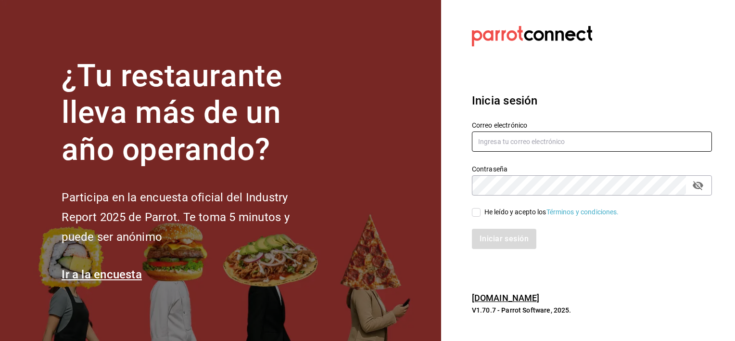
type input "jose.gonzalez@grupocosteno.com"
click at [703, 185] on icon "passwordField" at bounding box center [698, 185] width 11 height 9
click at [479, 215] on input "He leído y acepto los Términos y condiciones." at bounding box center [476, 212] width 9 height 9
checkbox input "true"
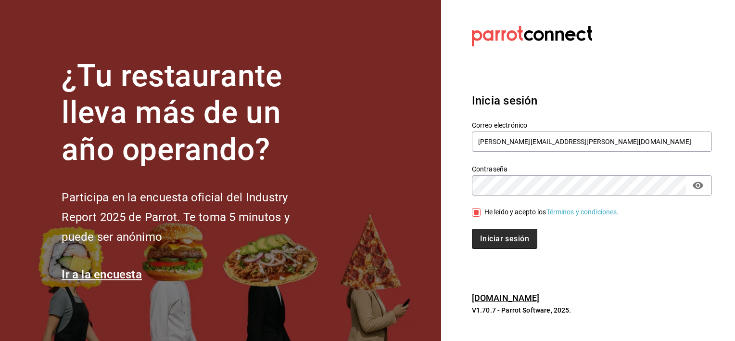
click at [494, 243] on button "Iniciar sesión" at bounding box center [504, 239] width 65 height 20
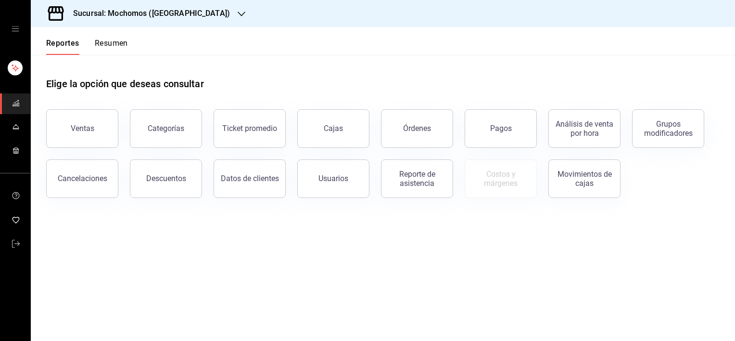
click at [238, 12] on icon "button" at bounding box center [242, 14] width 8 height 8
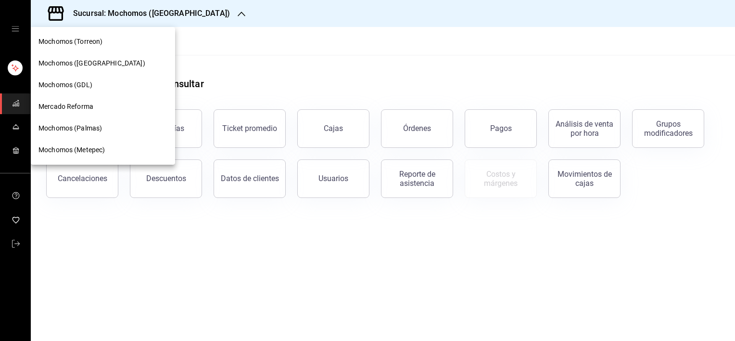
click at [287, 57] on div at bounding box center [367, 170] width 735 height 341
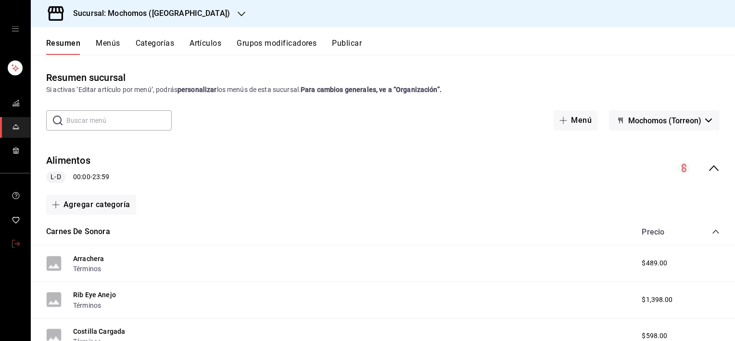
click at [18, 245] on icon "mailbox folders" at bounding box center [16, 244] width 8 height 8
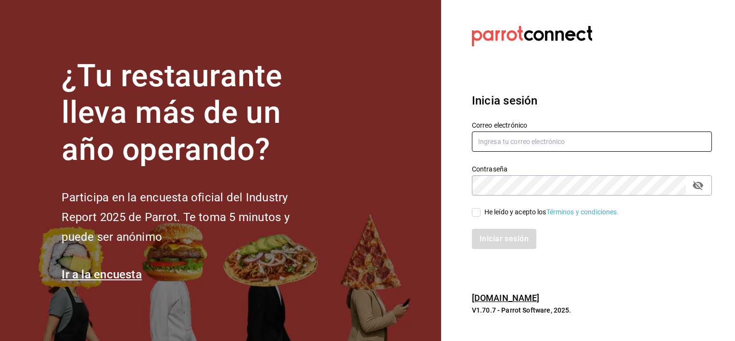
type input "[PERSON_NAME][EMAIL_ADDRESS][PERSON_NAME][DOMAIN_NAME]"
click at [473, 210] on input "He leído y acepto los Términos y condiciones." at bounding box center [476, 212] width 9 height 9
checkbox input "true"
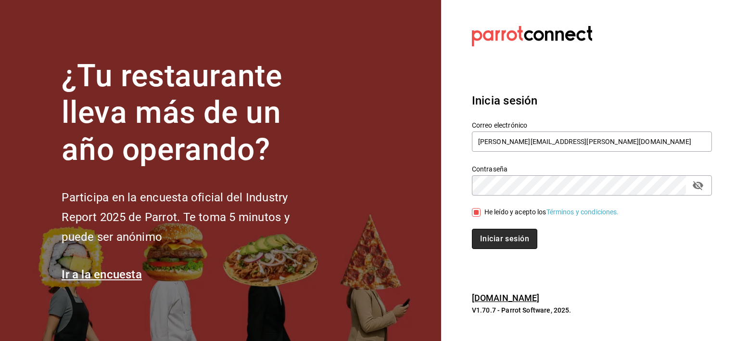
click at [501, 245] on button "Iniciar sesión" at bounding box center [504, 239] width 65 height 20
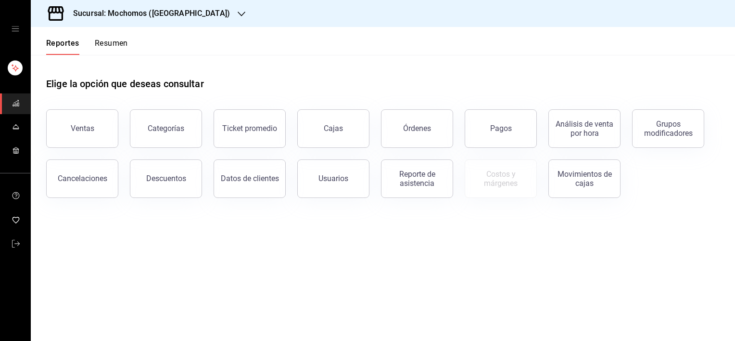
click at [238, 12] on icon "button" at bounding box center [242, 14] width 8 height 8
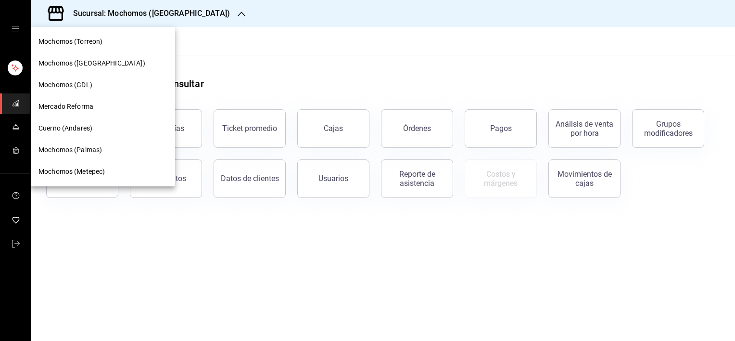
click at [103, 130] on div "Cuerno (Andares)" at bounding box center [102, 128] width 129 height 10
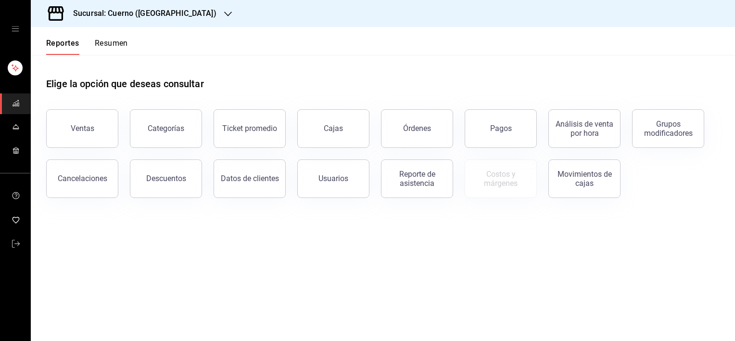
click at [12, 28] on icon "open drawer" at bounding box center [16, 29] width 8 height 8
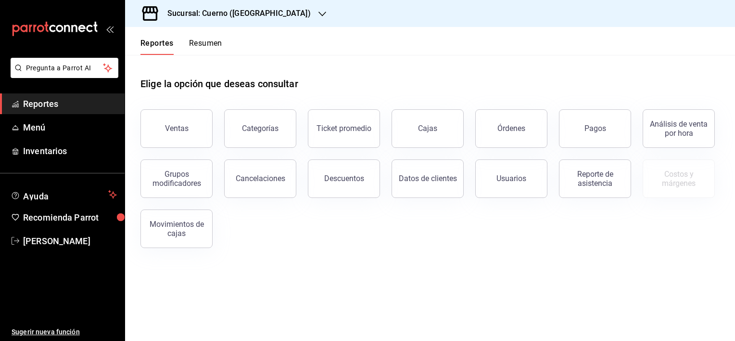
click at [319, 13] on icon "button" at bounding box center [323, 14] width 8 height 5
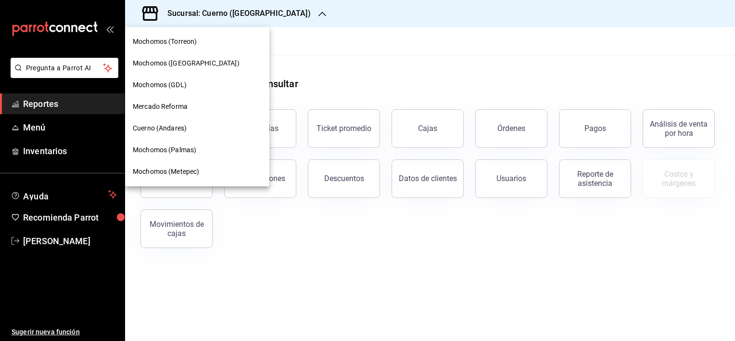
click at [182, 88] on span "Mochomos (GDL)" at bounding box center [160, 85] width 54 height 10
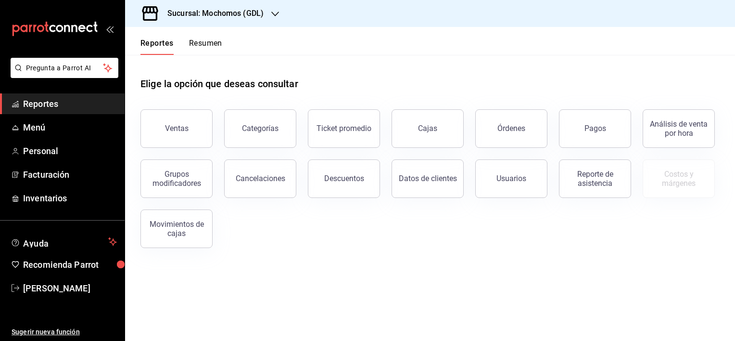
click at [275, 14] on icon "button" at bounding box center [275, 14] width 8 height 8
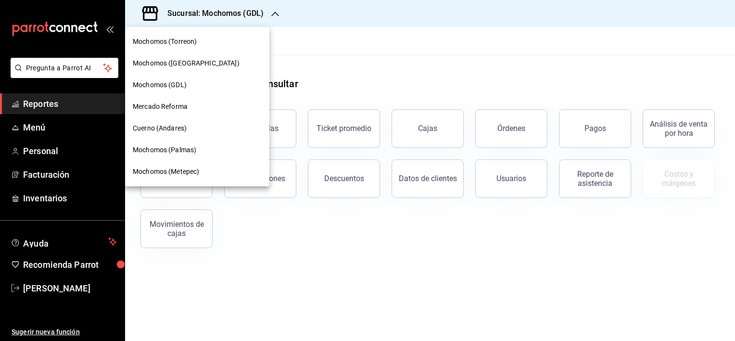
click at [169, 123] on span "Cuerno (Andares)" at bounding box center [160, 128] width 54 height 10
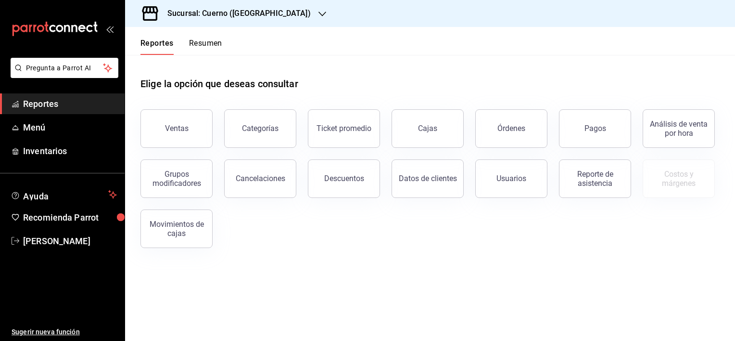
click at [169, 123] on button "Ventas" at bounding box center [177, 128] width 72 height 38
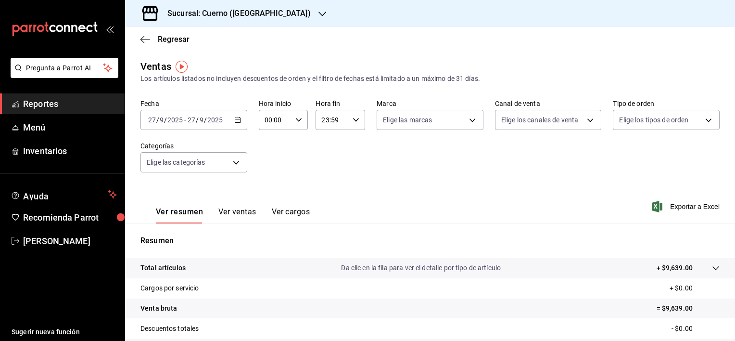
click at [240, 119] on div "[DATE] [DATE] - [DATE] [DATE]" at bounding box center [194, 120] width 107 height 20
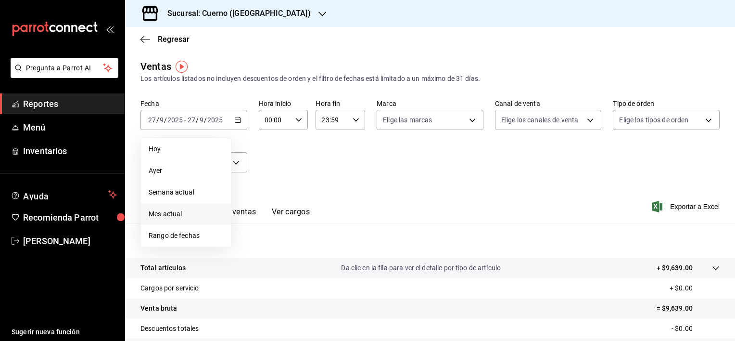
click at [179, 214] on span "Mes actual" at bounding box center [186, 214] width 75 height 10
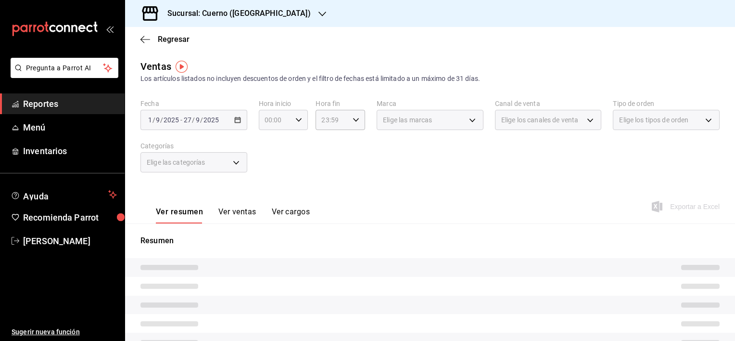
click at [297, 120] on \(Stroke\) "button" at bounding box center [299, 119] width 6 height 3
click at [268, 193] on span "02" at bounding box center [269, 191] width 9 height 8
type input "02:00"
click at [426, 174] on div at bounding box center [367, 170] width 735 height 341
click at [468, 119] on div "Elige las marcas" at bounding box center [430, 120] width 107 height 20
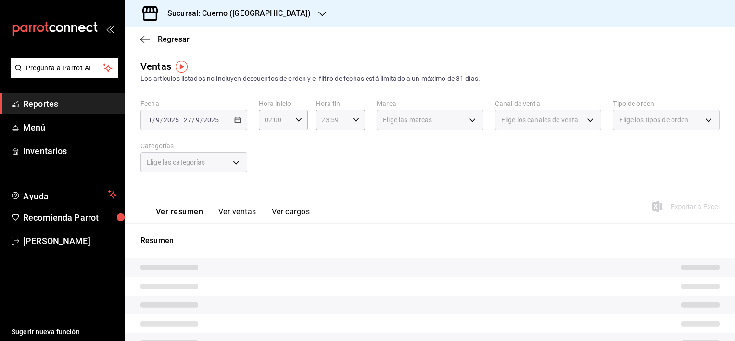
click at [468, 120] on div "Elige las marcas" at bounding box center [430, 120] width 107 height 20
click at [584, 119] on div "Elige los canales de venta" at bounding box center [548, 120] width 107 height 20
click at [236, 213] on button "Ver ventas" at bounding box center [237, 215] width 38 height 16
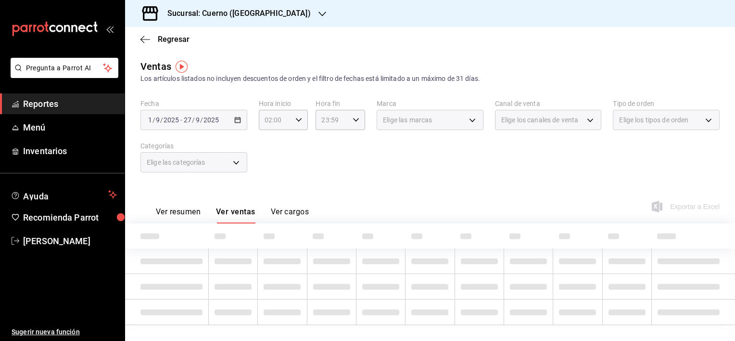
click at [185, 66] on img "button" at bounding box center [182, 67] width 12 height 12
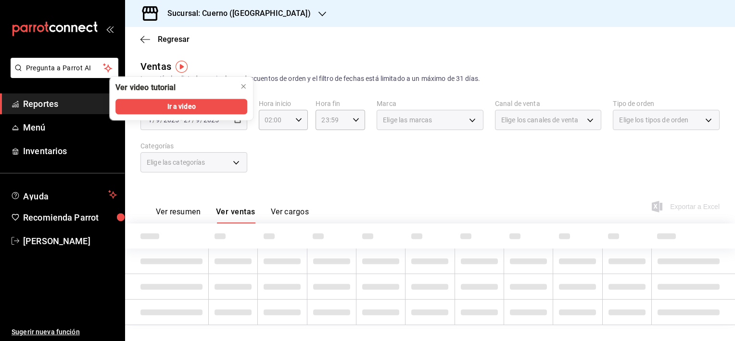
click at [295, 156] on div "Fecha [DATE] [DATE] - [DATE] [DATE] Hora inicio 02:00 Hora inicio Hora fin 23:5…" at bounding box center [430, 141] width 579 height 85
click at [287, 154] on div "Fecha [DATE] [DATE] - [DATE] [DATE] Hora inicio 02:00 Hora inicio Hora fin 23:5…" at bounding box center [430, 141] width 579 height 85
click at [246, 88] on icon "close" at bounding box center [244, 86] width 8 height 8
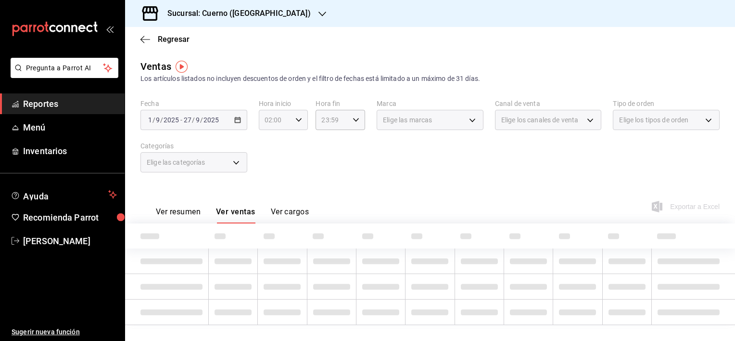
click at [299, 123] on icon "button" at bounding box center [298, 119] width 7 height 7
click at [352, 124] on div at bounding box center [367, 170] width 735 height 341
click at [468, 124] on div "Elige las marcas" at bounding box center [430, 120] width 107 height 20
click at [546, 119] on span "Elige los canales de venta" at bounding box center [539, 120] width 77 height 10
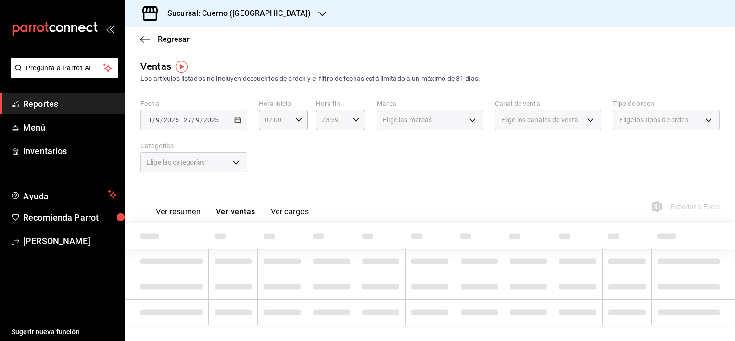
click at [702, 120] on div "Elige los tipos de orden" at bounding box center [666, 120] width 107 height 20
click at [236, 160] on div "Elige las categorías" at bounding box center [194, 162] width 107 height 20
click at [185, 210] on button "Ver resumen" at bounding box center [178, 215] width 45 height 16
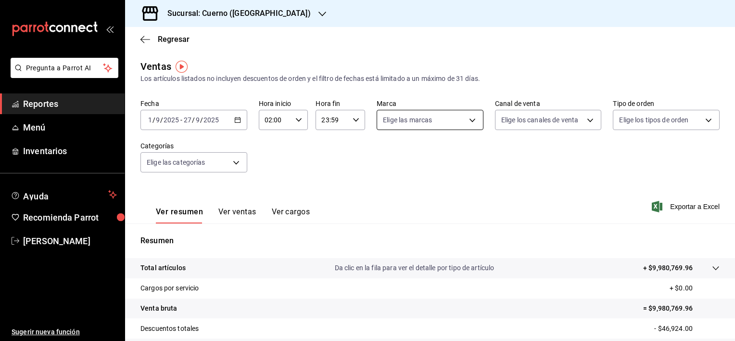
click at [467, 118] on body "Pregunta a Parrot AI Reportes Menú Inventarios Ayuda Recomienda Parrot [PERSON_…" at bounding box center [367, 170] width 735 height 341
click at [440, 155] on li "Ver todas" at bounding box center [426, 156] width 104 height 28
type input "c9e961b9-bc29-480f-a65c-324ff110f526"
checkbox input "true"
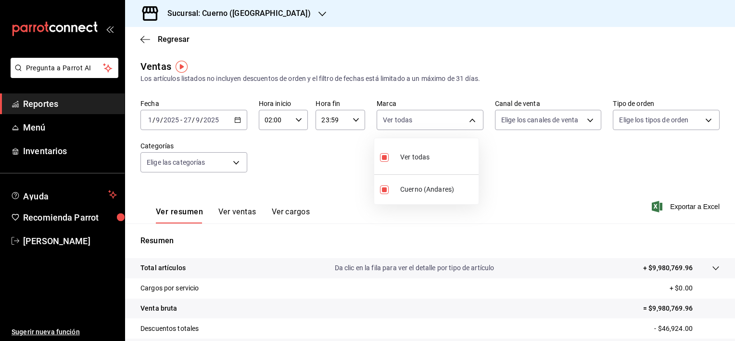
click at [469, 119] on div at bounding box center [367, 170] width 735 height 341
click at [469, 119] on body "Pregunta a Parrot AI Reportes Menú Inventarios Ayuda Recomienda Parrot [PERSON_…" at bounding box center [367, 170] width 735 height 341
click at [387, 189] on input "checkbox" at bounding box center [384, 189] width 9 height 9
checkbox input "false"
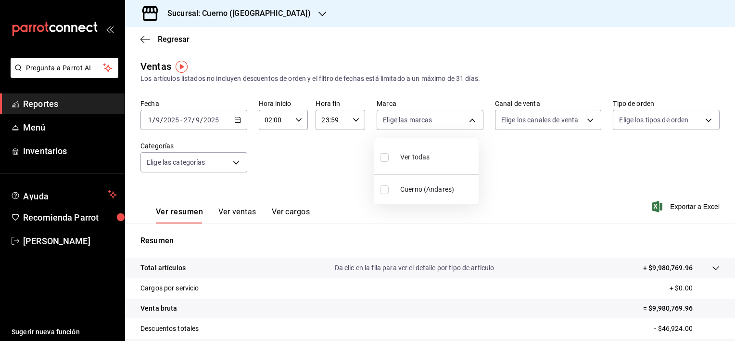
click at [387, 189] on input "checkbox" at bounding box center [384, 189] width 9 height 9
checkbox input "true"
type input "c9e961b9-bc29-480f-a65c-324ff110f526"
checkbox input "true"
click at [585, 117] on div at bounding box center [367, 170] width 735 height 341
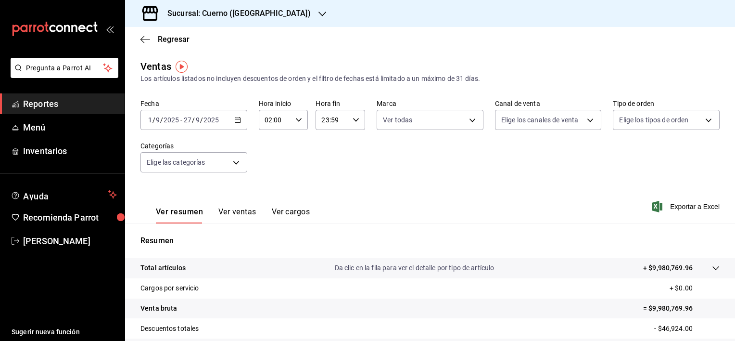
click at [585, 117] on body "Pregunta a Parrot AI Reportes Menú Inventarios Ayuda Recomienda Parrot [PERSON_…" at bounding box center [367, 170] width 735 height 341
click at [502, 159] on input "checkbox" at bounding box center [501, 157] width 9 height 9
checkbox input "true"
type input "PARROT,UBER_EATS,RAPPI,DIDI_FOOD,ONLINE"
checkbox input "true"
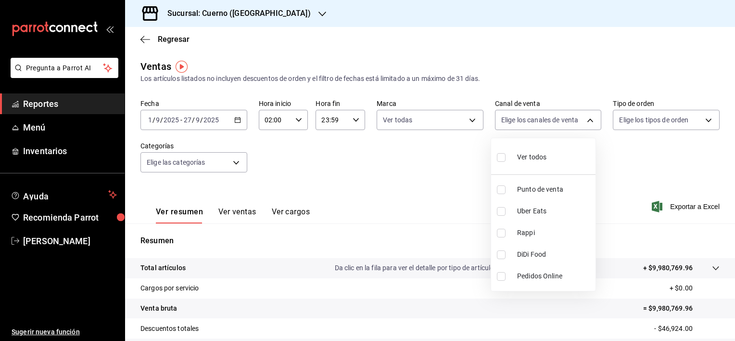
checkbox input "true"
click at [701, 121] on div at bounding box center [367, 170] width 735 height 341
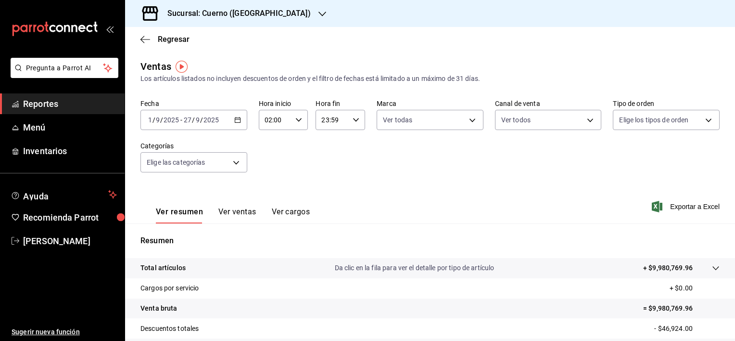
click at [701, 121] on body "Pregunta a Parrot AI Reportes Menú Inventarios Ayuda Recomienda Parrot [PERSON_…" at bounding box center [367, 170] width 735 height 341
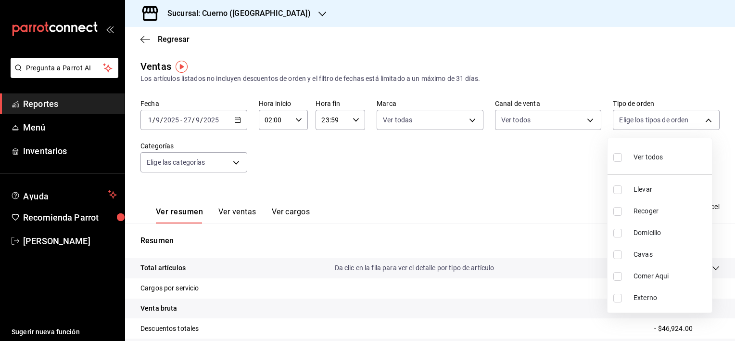
click at [619, 158] on input "checkbox" at bounding box center [618, 157] width 9 height 9
checkbox input "true"
type input "dfbf6a66-9e2c-4531-8c07-cb6fdb35851c,965fb10a-4951-4111-90b6-db3caf29f93a,2f3c6…"
checkbox input "true"
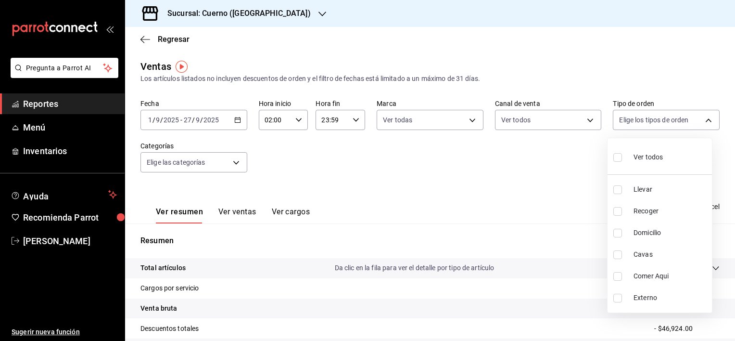
checkbox input "true"
click at [233, 163] on div at bounding box center [367, 170] width 735 height 341
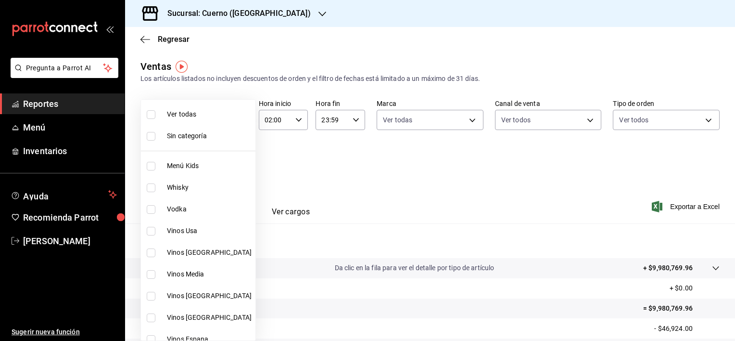
click at [233, 163] on body "Pregunta a Parrot AI Reportes Menú Inventarios Ayuda Recomienda Parrot [PERSON_…" at bounding box center [367, 170] width 735 height 341
click at [203, 115] on span "Ver todas" at bounding box center [209, 114] width 85 height 10
type input "a99b9eb1-d5e4-4ca6-a53e-4c42022e859a,8d843363-7b8b-4002-90a0-c01944697fe5,d20f9…"
checkbox input "true"
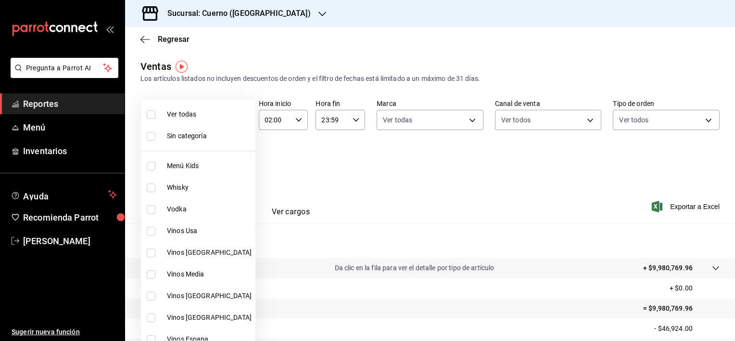
checkbox input "true"
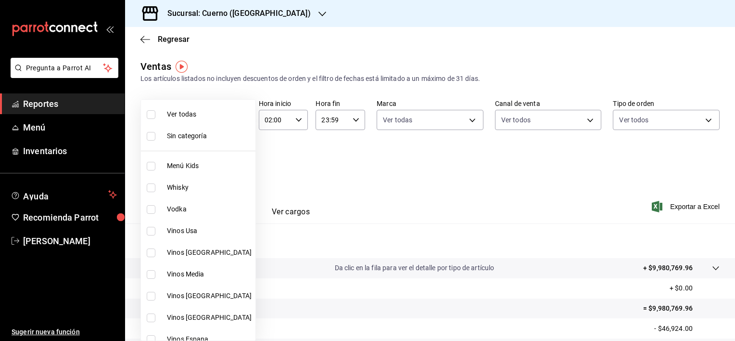
checkbox input "true"
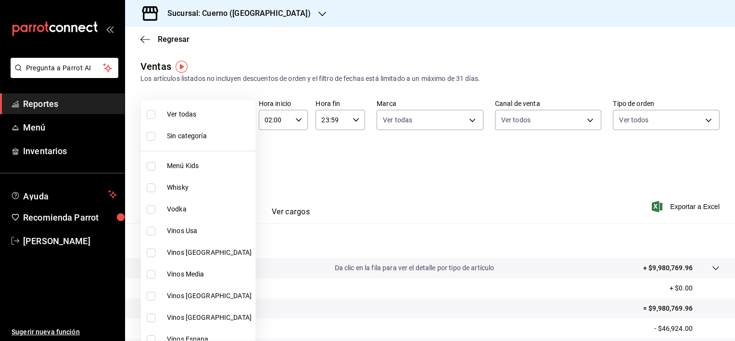
checkbox input "true"
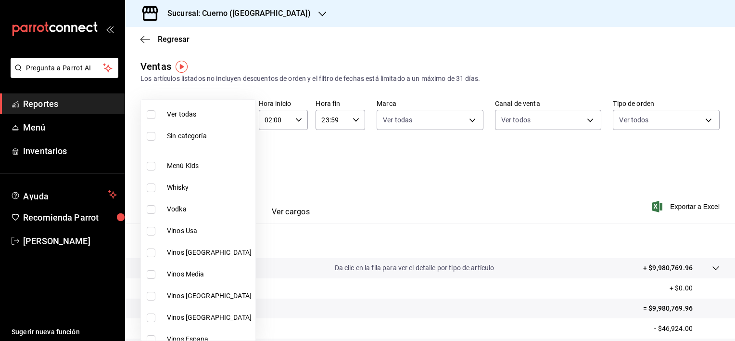
checkbox input "true"
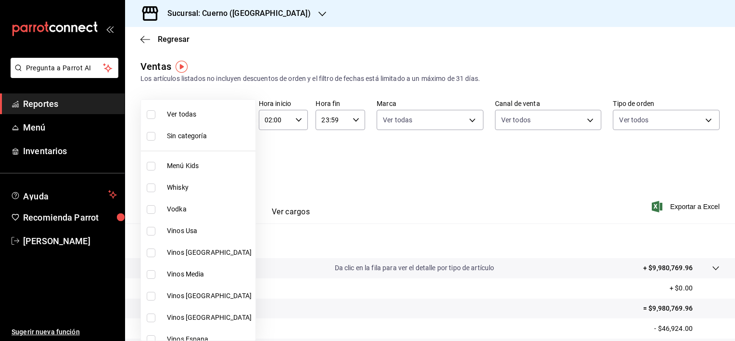
checkbox input "true"
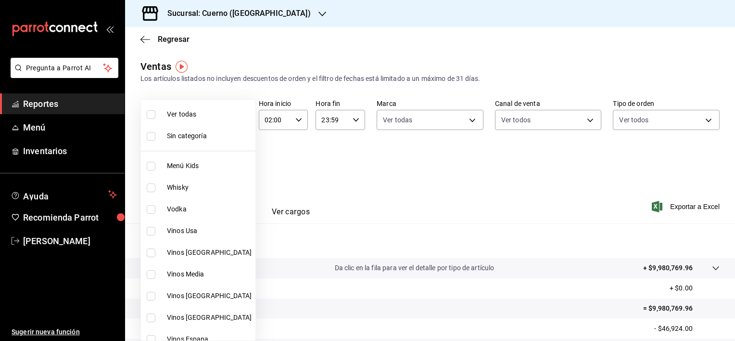
checkbox input "true"
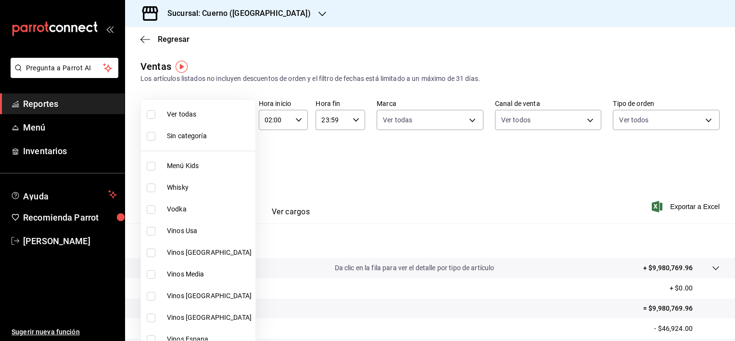
checkbox input "true"
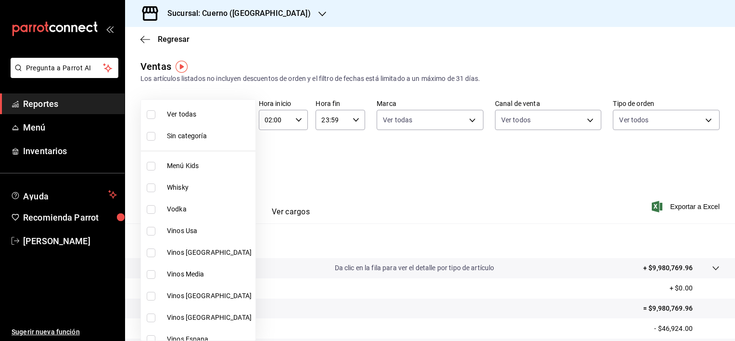
checkbox input "true"
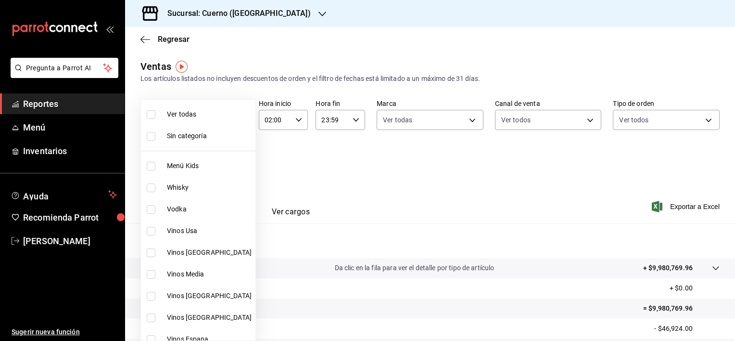
checkbox input "true"
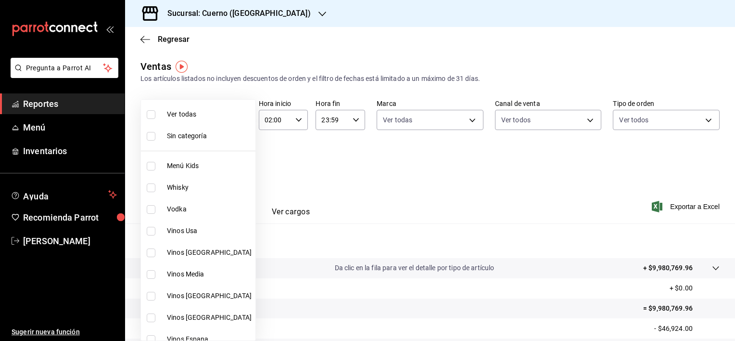
checkbox input "true"
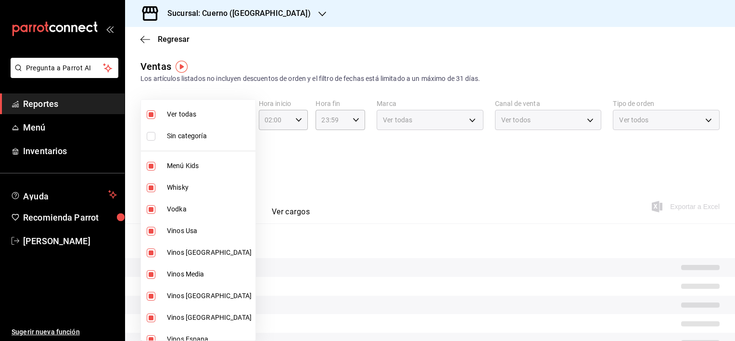
click at [358, 181] on div at bounding box center [367, 170] width 735 height 341
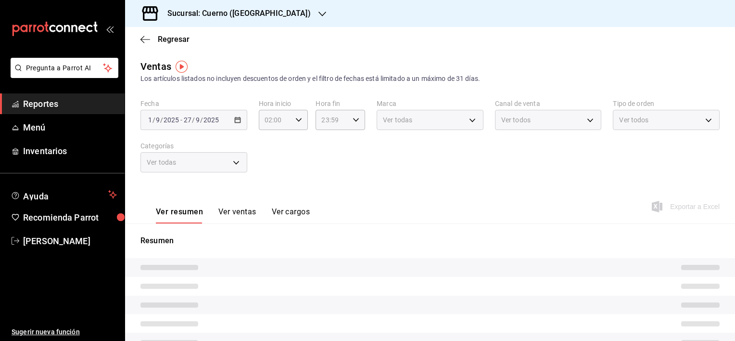
click at [237, 216] on button "Ver ventas" at bounding box center [237, 215] width 38 height 16
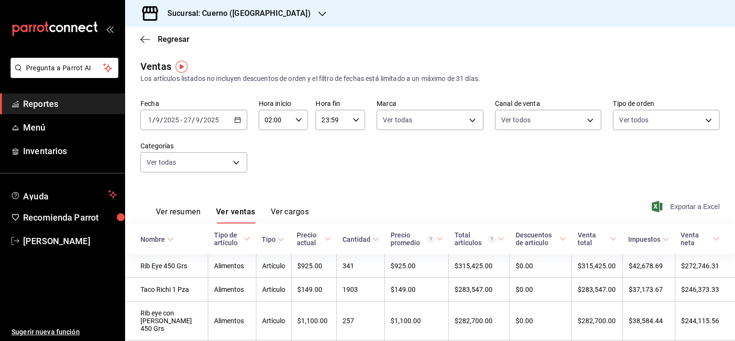
click at [694, 205] on span "Exportar a Excel" at bounding box center [687, 207] width 66 height 12
click at [236, 118] on icon "button" at bounding box center [237, 119] width 7 height 7
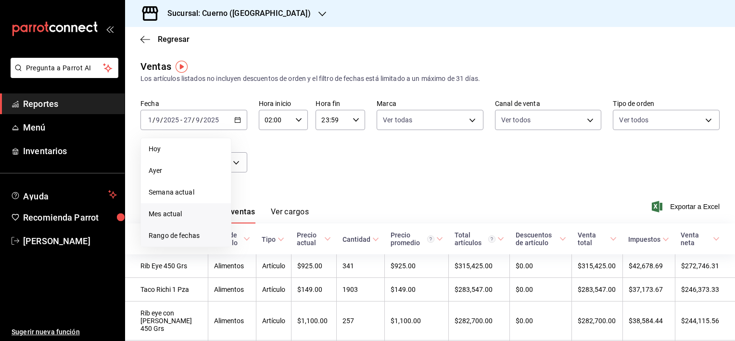
click at [172, 234] on span "Rango de fechas" at bounding box center [186, 236] width 75 height 10
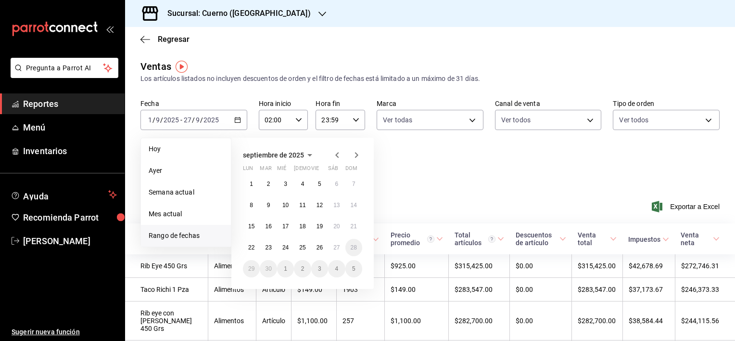
click at [333, 154] on icon "button" at bounding box center [338, 155] width 12 height 12
click at [317, 179] on button "1" at bounding box center [319, 183] width 17 height 17
click at [319, 184] on abbr "1" at bounding box center [319, 183] width 3 height 7
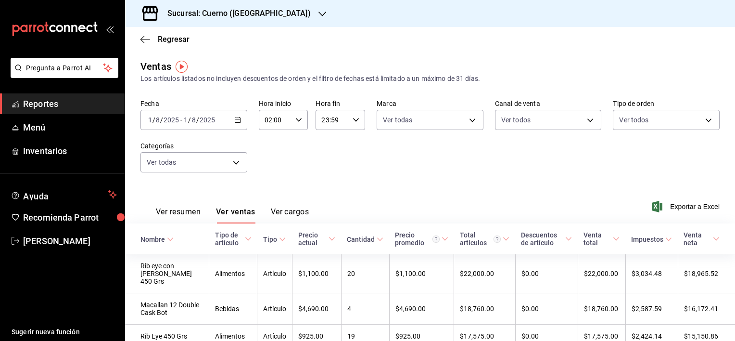
click at [237, 120] on icon "button" at bounding box center [237, 119] width 7 height 7
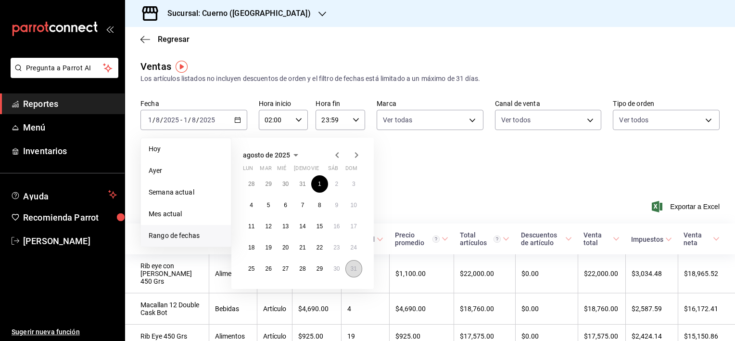
click at [353, 269] on abbr "31" at bounding box center [354, 268] width 6 height 7
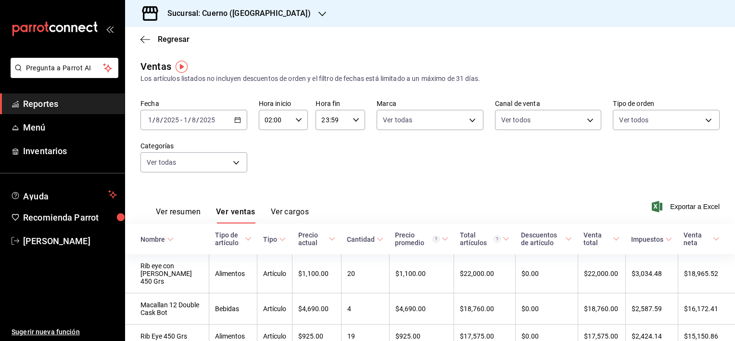
click at [472, 160] on div "Fecha [DATE] [DATE] - [DATE] [DATE] Hora inicio 02:00 Hora inicio Hora fin 23:5…" at bounding box center [430, 141] width 579 height 85
click at [237, 119] on icon "button" at bounding box center [237, 119] width 7 height 7
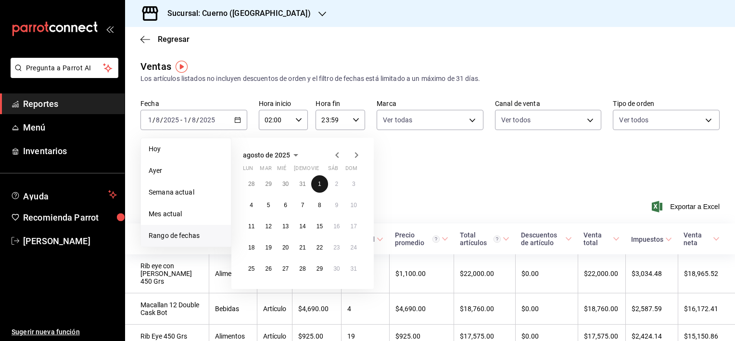
click at [321, 182] on button "1" at bounding box center [319, 183] width 17 height 17
click at [359, 153] on icon "button" at bounding box center [357, 155] width 12 height 12
click at [336, 154] on icon "button" at bounding box center [336, 155] width 3 height 6
click at [361, 153] on icon "button" at bounding box center [357, 155] width 12 height 12
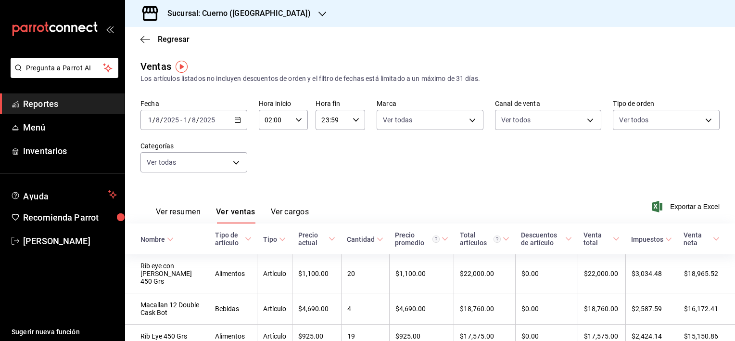
click at [195, 116] on input "8" at bounding box center [194, 120] width 5 height 8
click at [195, 120] on input "8" at bounding box center [194, 120] width 5 height 8
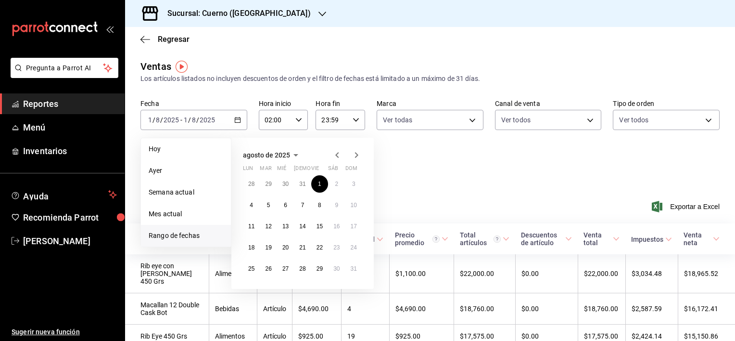
click at [352, 155] on icon "button" at bounding box center [357, 155] width 12 height 12
click at [250, 181] on abbr "1" at bounding box center [251, 183] width 3 height 7
click at [420, 190] on div "Ver resumen Ver ventas Ver cargos Exportar a Excel" at bounding box center [430, 203] width 610 height 39
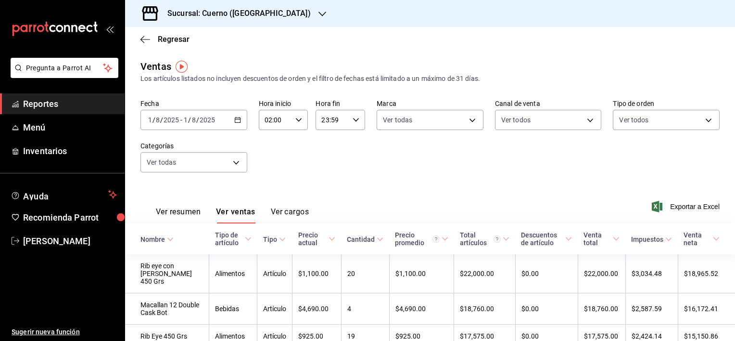
click at [243, 118] on div "[DATE] [DATE] - [DATE] [DATE]" at bounding box center [194, 120] width 107 height 20
click at [179, 123] on div "[DATE] [DATE]" at bounding box center [164, 120] width 34 height 8
drag, startPoint x: 179, startPoint y: 123, endPoint x: 200, endPoint y: 122, distance: 20.2
click at [200, 122] on div "[DATE] [DATE] - [DATE] [DATE]" at bounding box center [182, 120] width 70 height 8
click at [237, 119] on \(Stroke\) "button" at bounding box center [237, 119] width 5 height 0
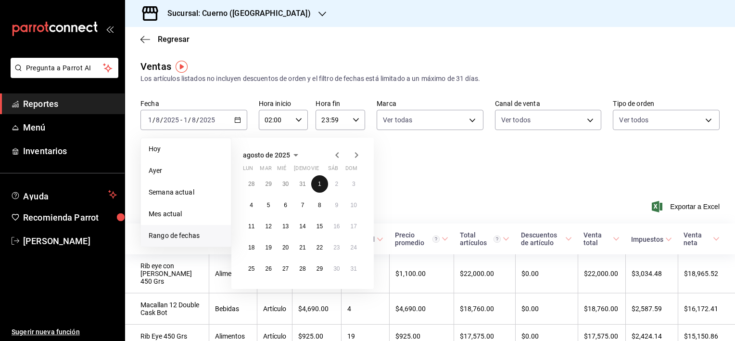
click at [320, 187] on button "1" at bounding box center [319, 183] width 17 height 17
click at [353, 156] on icon "button" at bounding box center [357, 155] width 12 height 12
click at [332, 157] on icon "button" at bounding box center [338, 155] width 12 height 12
click at [337, 154] on icon "button" at bounding box center [336, 155] width 3 height 6
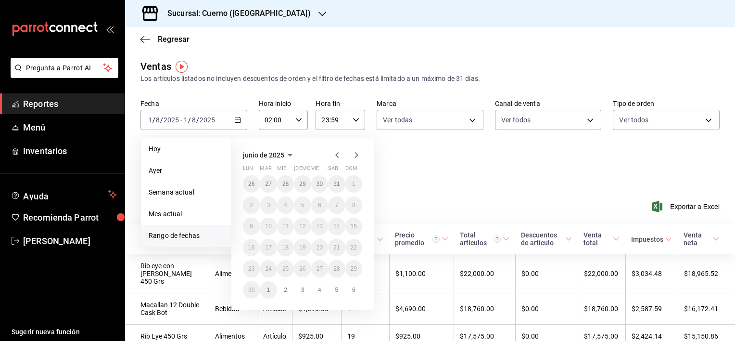
click at [363, 154] on div "[DATE] lun mar mié jue vie sáb dom 26 27 28 29 30 31 1 2 3 4 5 6 7 8 9 10 11 12…" at bounding box center [302, 224] width 142 height 172
click at [359, 156] on icon "button" at bounding box center [357, 155] width 12 height 12
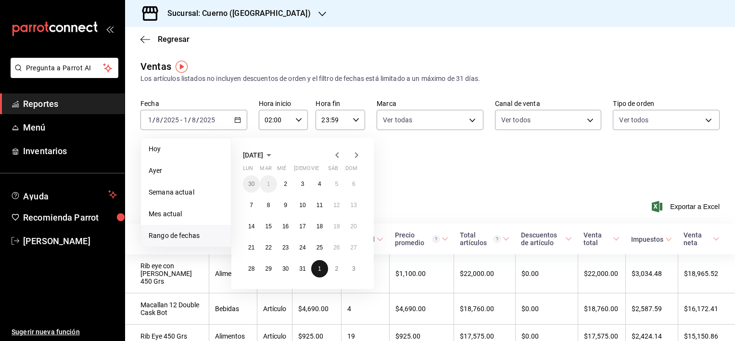
click at [320, 269] on abbr "1" at bounding box center [319, 268] width 3 height 7
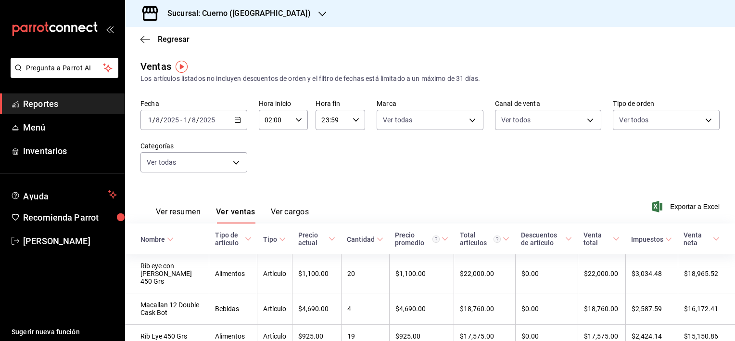
click at [237, 118] on icon "button" at bounding box center [237, 119] width 7 height 7
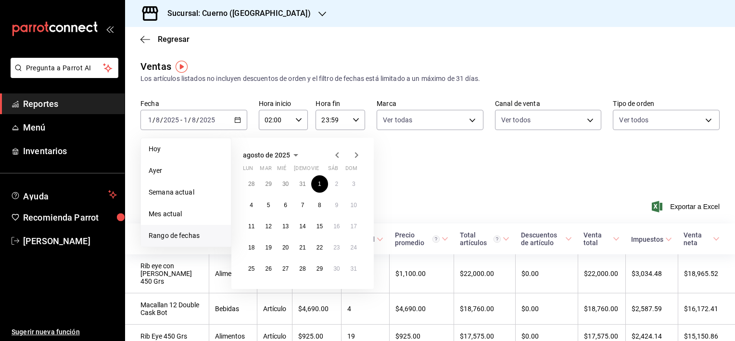
click at [354, 153] on icon "button" at bounding box center [357, 155] width 12 height 12
click at [254, 181] on button "1" at bounding box center [251, 183] width 17 height 17
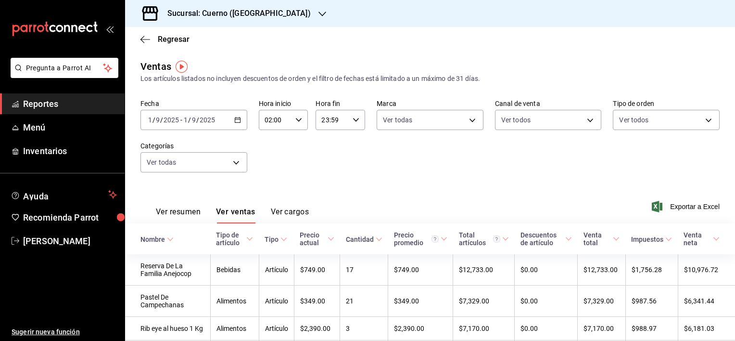
click at [158, 121] on input "9" at bounding box center [157, 120] width 5 height 8
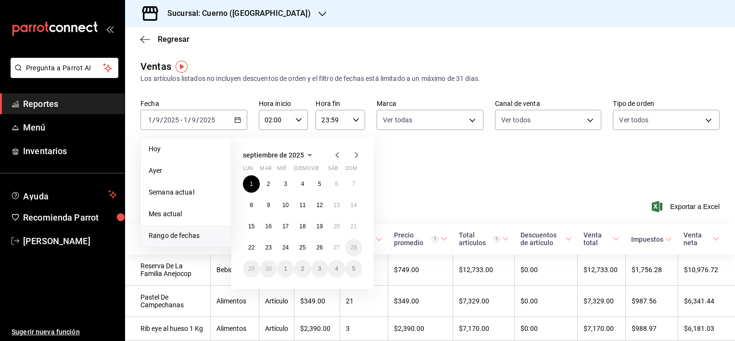
click at [174, 237] on span "Rango de fechas" at bounding box center [186, 236] width 75 height 10
click at [180, 233] on span "Rango de fechas" at bounding box center [186, 236] width 75 height 10
click at [335, 154] on icon "button" at bounding box center [338, 155] width 12 height 12
click at [320, 182] on abbr "1" at bounding box center [319, 183] width 3 height 7
click at [356, 268] on abbr "31" at bounding box center [354, 268] width 6 height 7
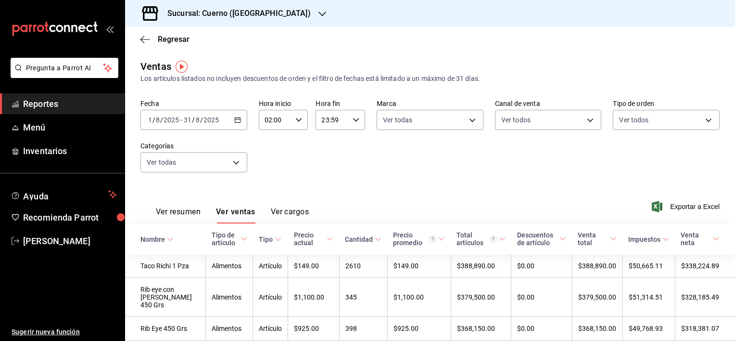
click at [237, 119] on \(Stroke\) "button" at bounding box center [237, 119] width 5 height 0
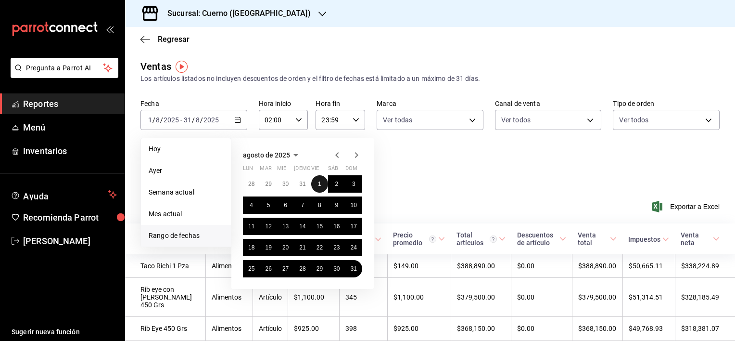
click at [318, 182] on button "1" at bounding box center [319, 183] width 17 height 17
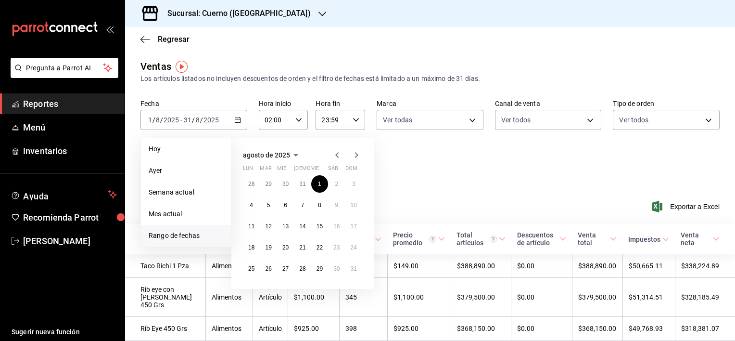
click at [358, 154] on icon "button" at bounding box center [357, 155] width 12 height 12
click at [299, 117] on icon "button" at bounding box center [298, 119] width 7 height 7
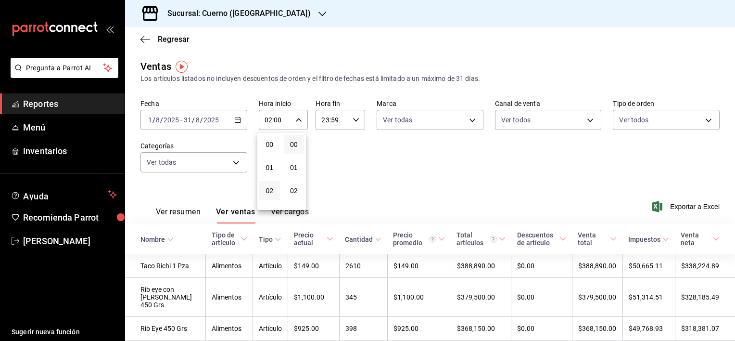
scroll to position [47, 0]
drag, startPoint x: 269, startPoint y: 190, endPoint x: 374, endPoint y: 205, distance: 106.0
click at [374, 205] on div at bounding box center [367, 170] width 735 height 341
click at [355, 119] on \(Stroke\) "button" at bounding box center [356, 119] width 6 height 3
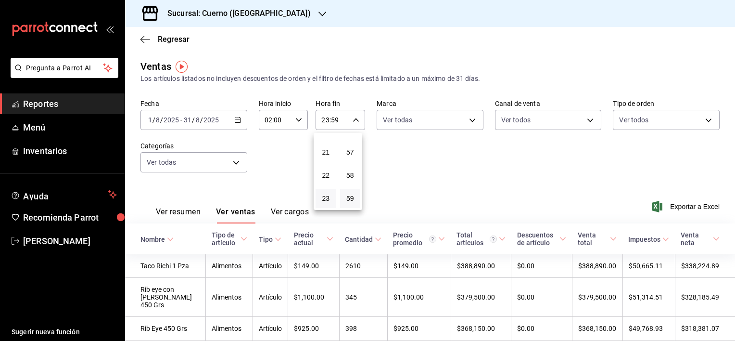
click at [418, 173] on div at bounding box center [367, 170] width 735 height 341
click at [701, 208] on span "Exportar a Excel" at bounding box center [687, 207] width 66 height 12
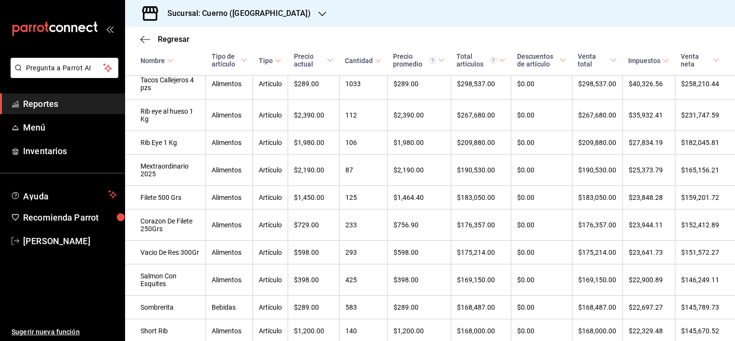
scroll to position [353, 0]
